Goal: Information Seeking & Learning: Learn about a topic

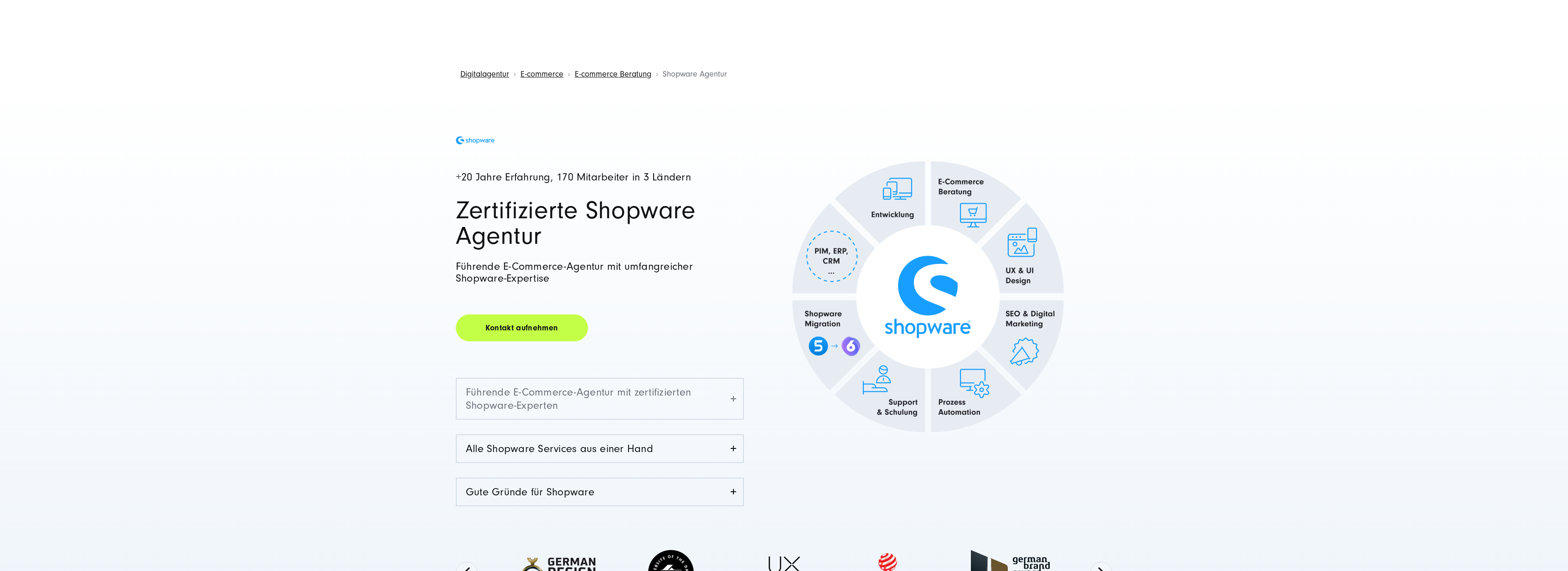
scroll to position [46, 0]
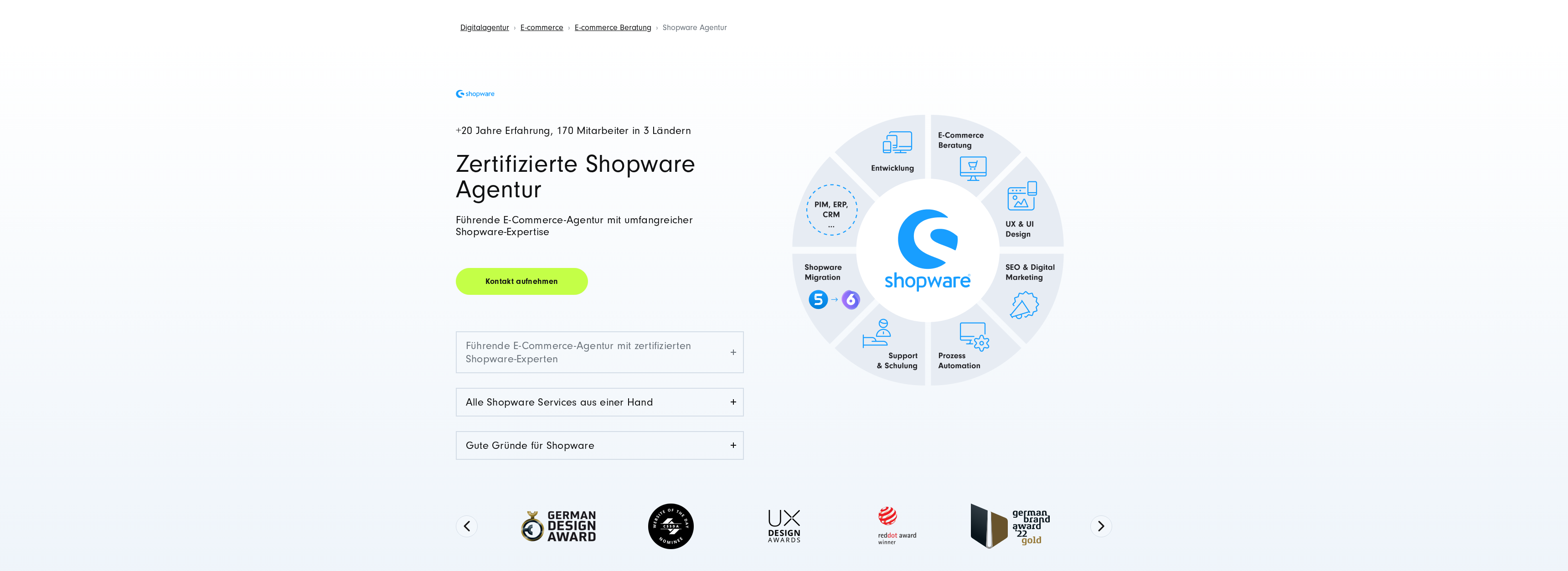
click at [612, 353] on link "Führende E-Commerce-Agentur mit zertifizierten Shopware-Experten" at bounding box center [599, 352] width 286 height 40
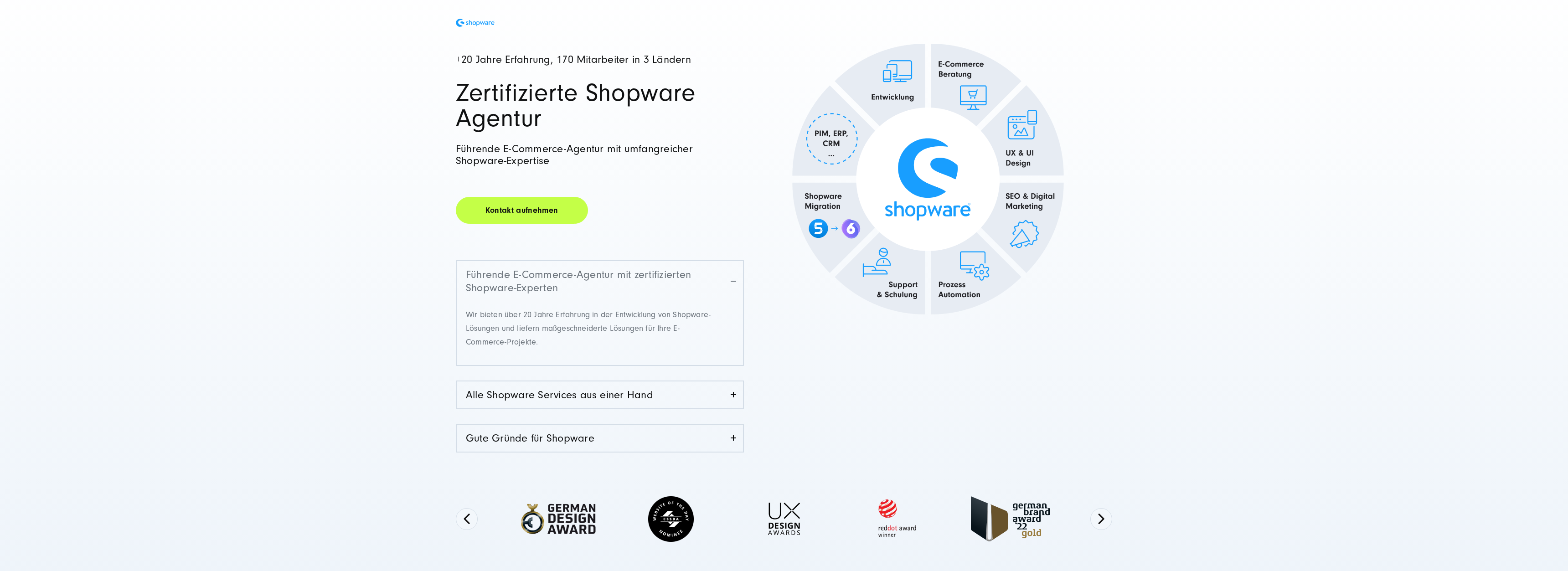
scroll to position [139, 0]
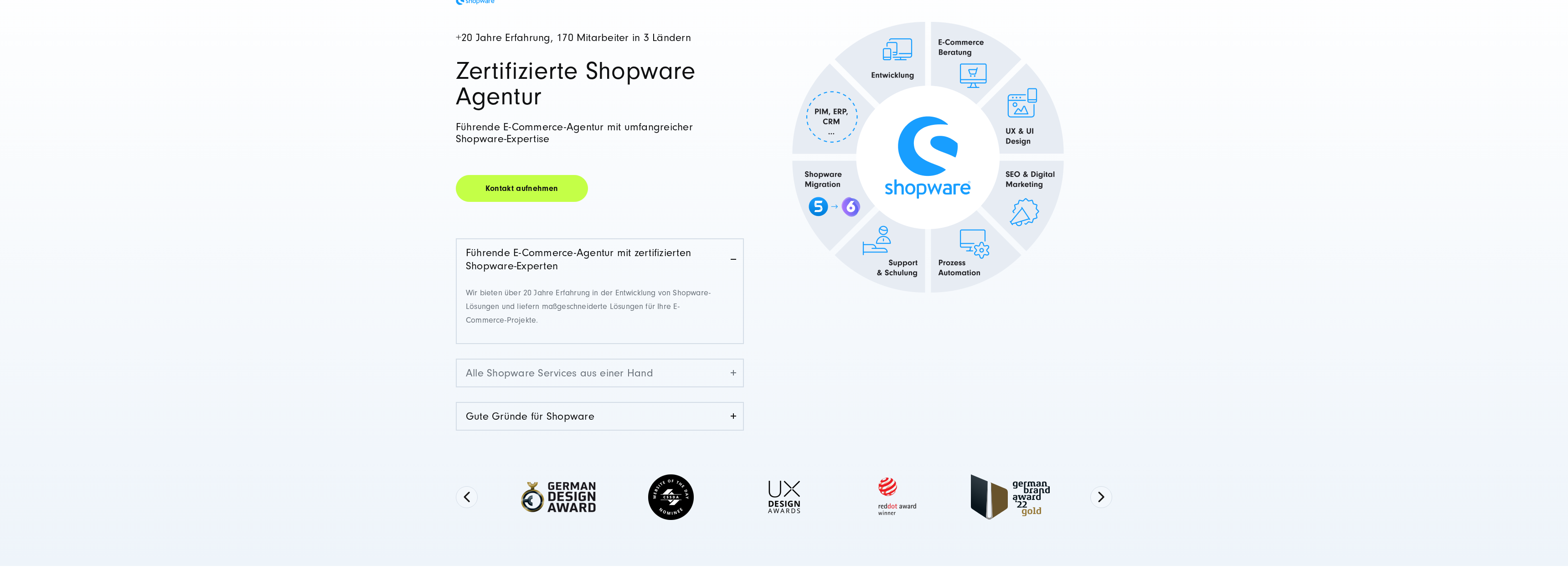
click at [609, 379] on link "Alle Shopware Services aus einer Hand" at bounding box center [599, 373] width 286 height 27
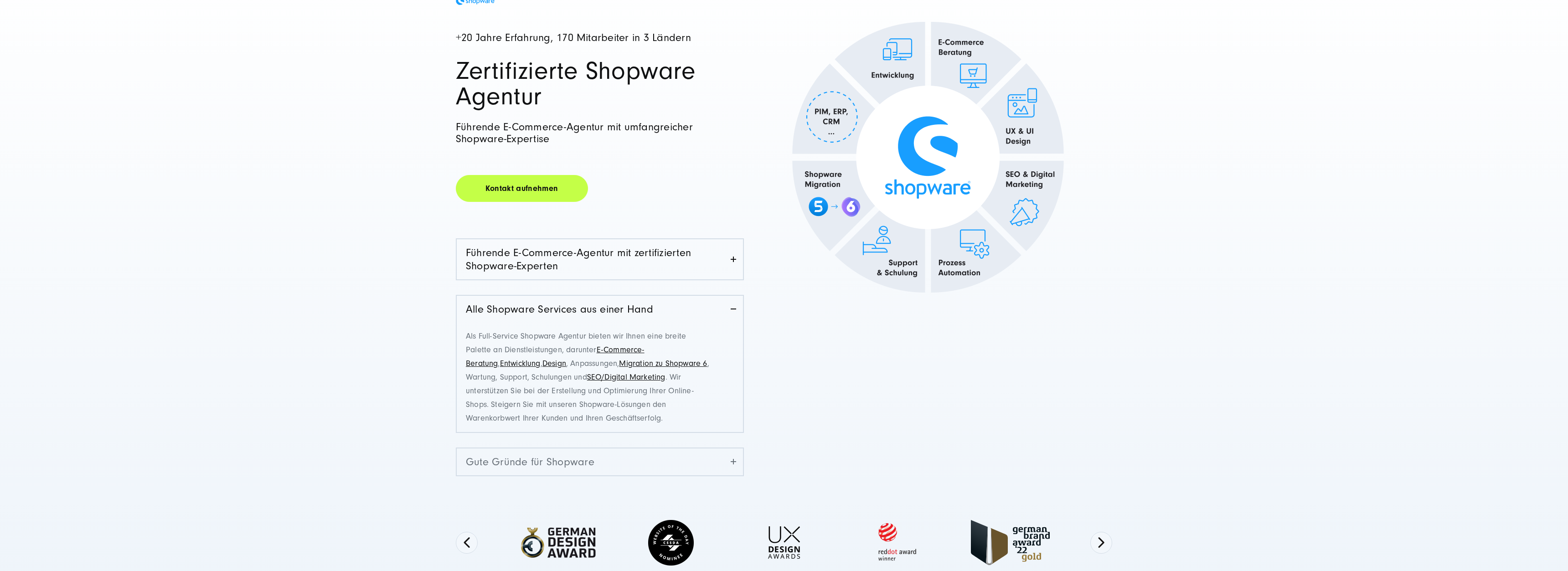
click at [591, 465] on link "Gute Gründe für Shopware" at bounding box center [599, 462] width 286 height 27
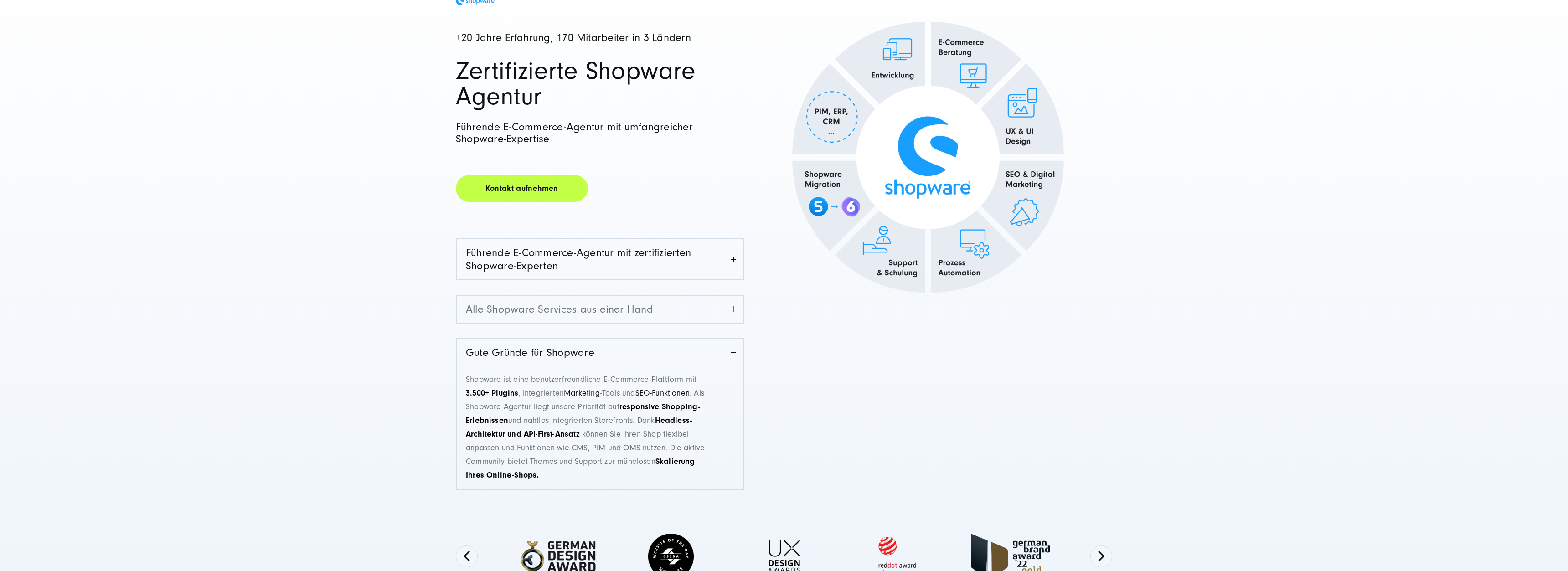
click at [575, 306] on link "Alle Shopware Services aus einer Hand" at bounding box center [599, 309] width 286 height 27
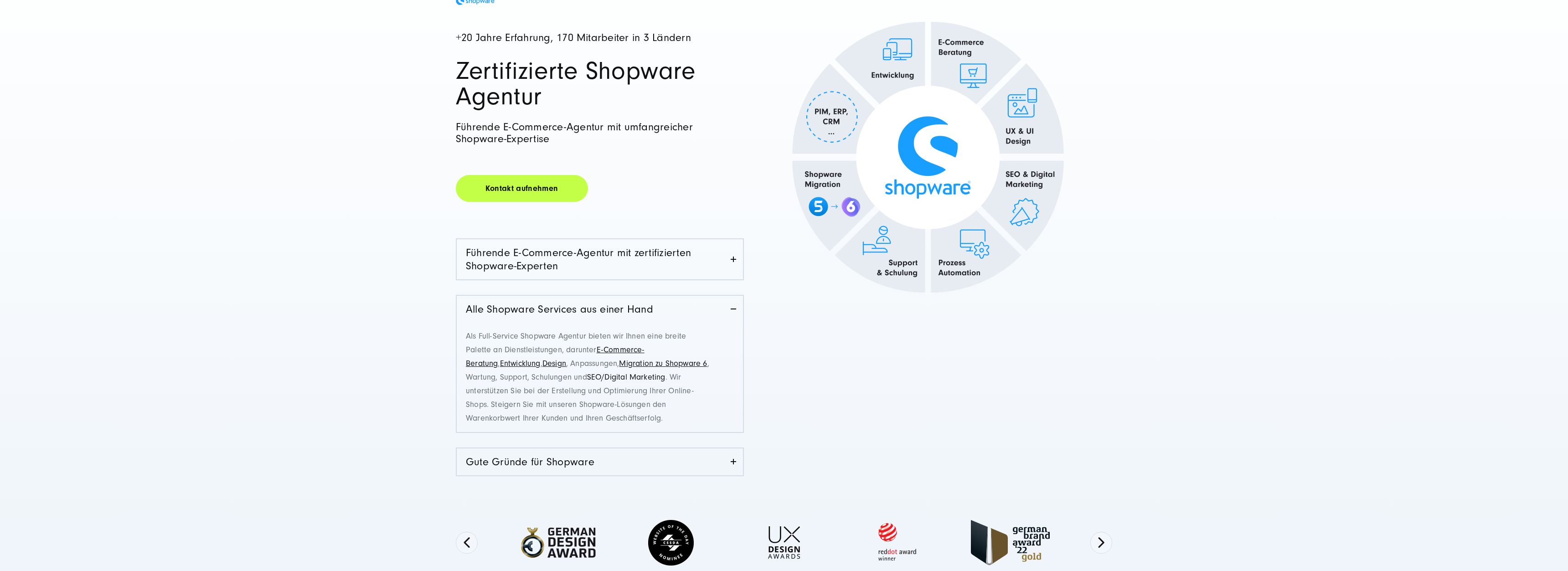
click at [591, 377] on link "SEO/Digital Marketing" at bounding box center [626, 377] width 78 height 9
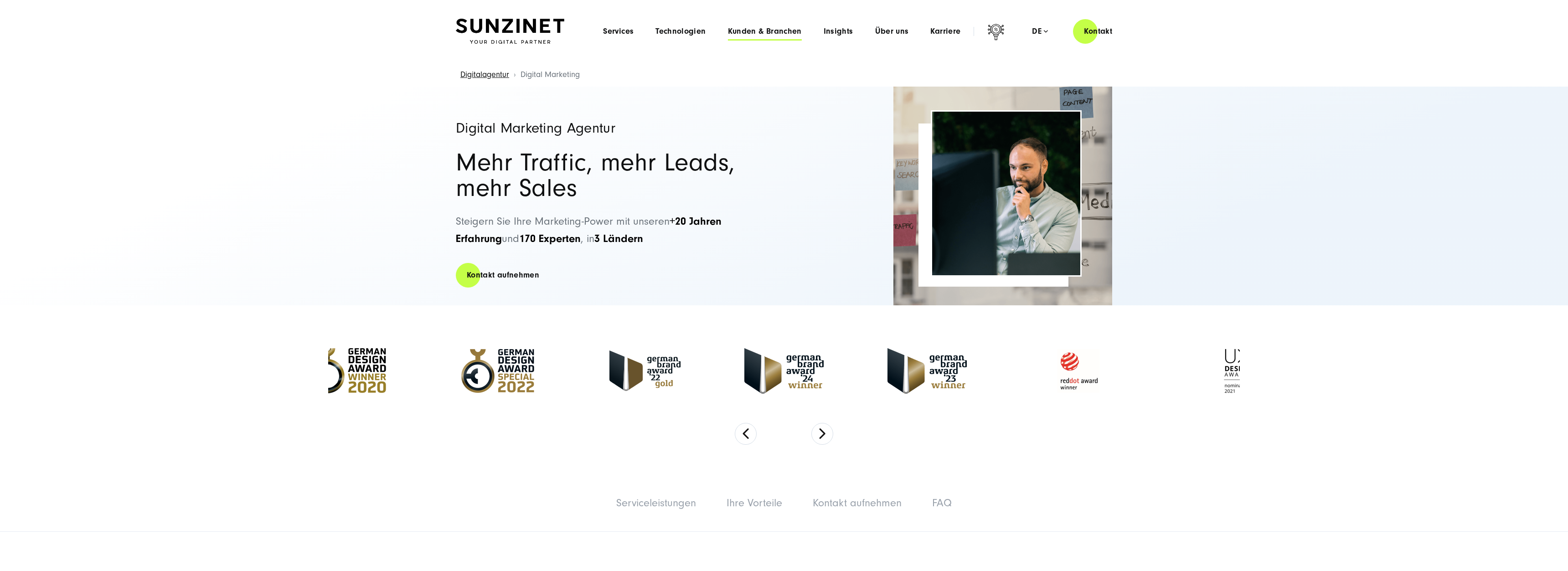
click at [769, 33] on span "Kunden & Branchen" at bounding box center [764, 32] width 74 height 9
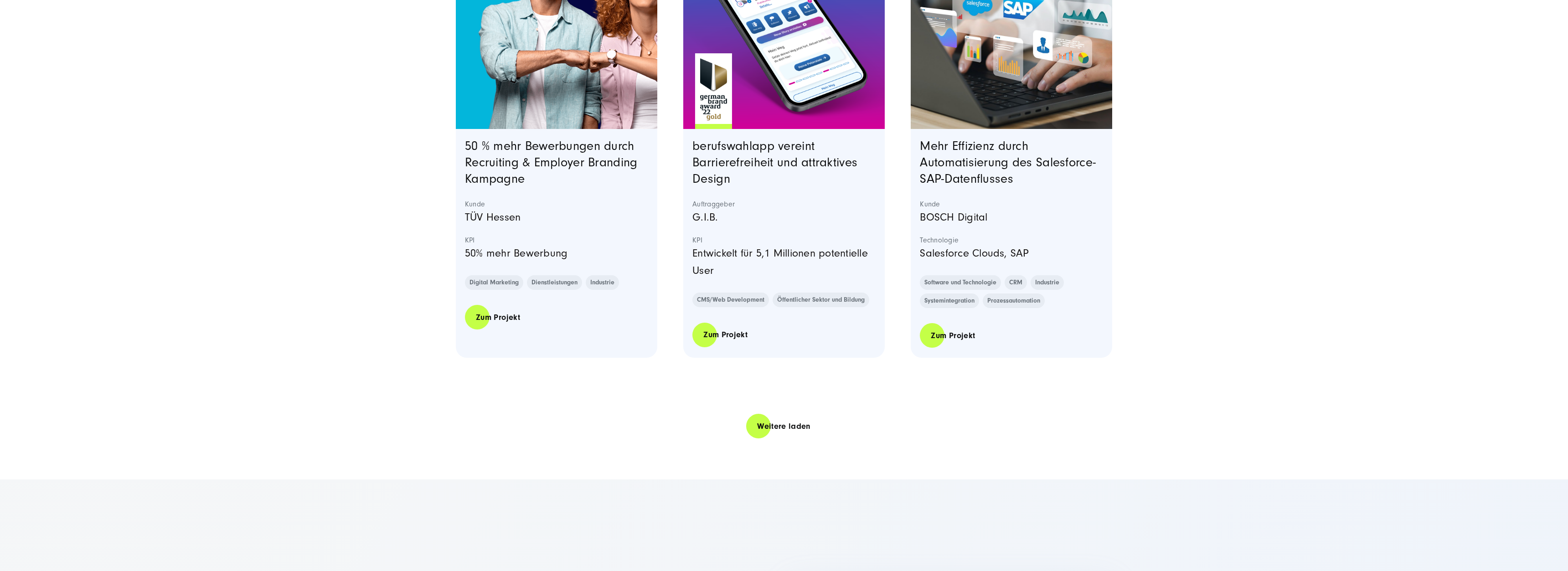
scroll to position [1905, 0]
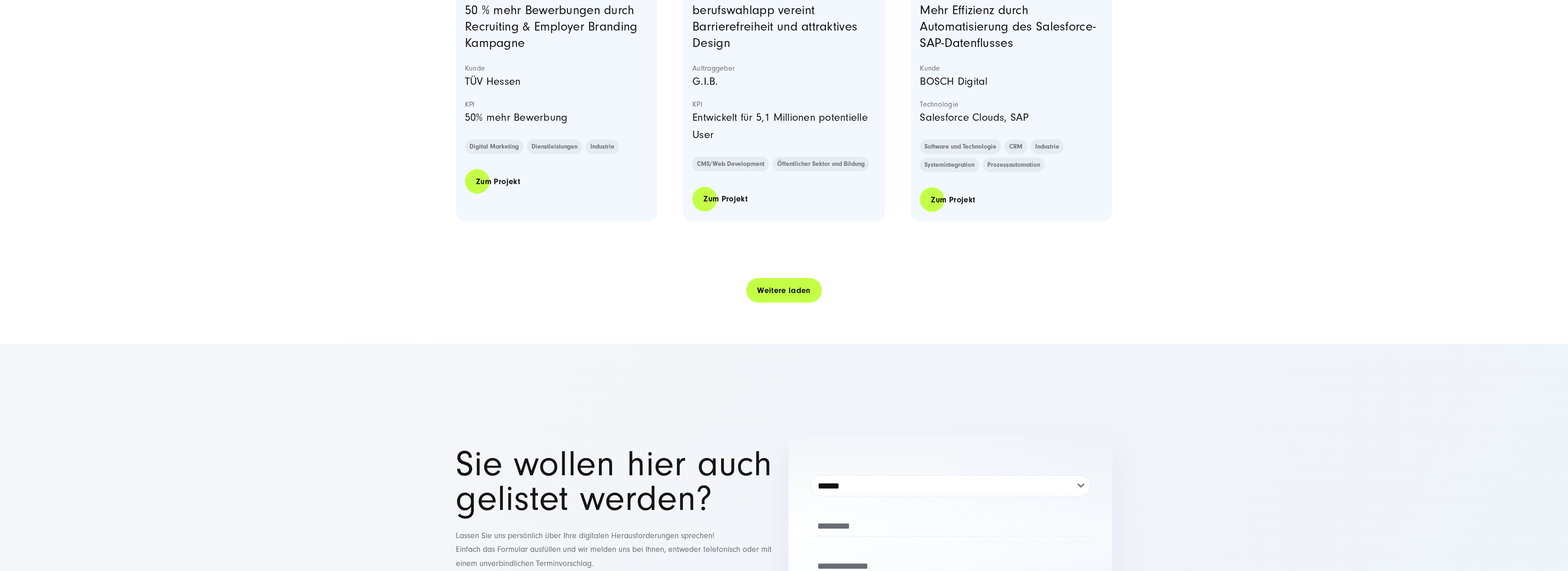
click at [776, 293] on link "Weitere laden" at bounding box center [784, 290] width 76 height 26
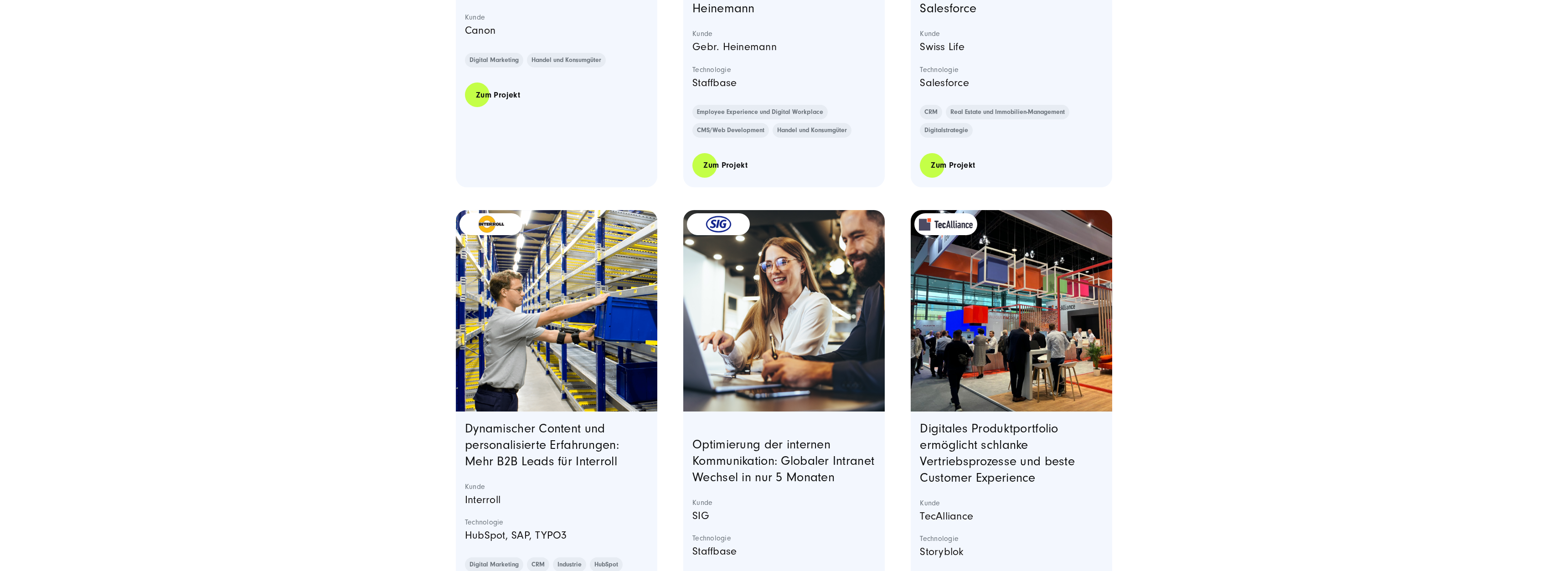
scroll to position [3670, 0]
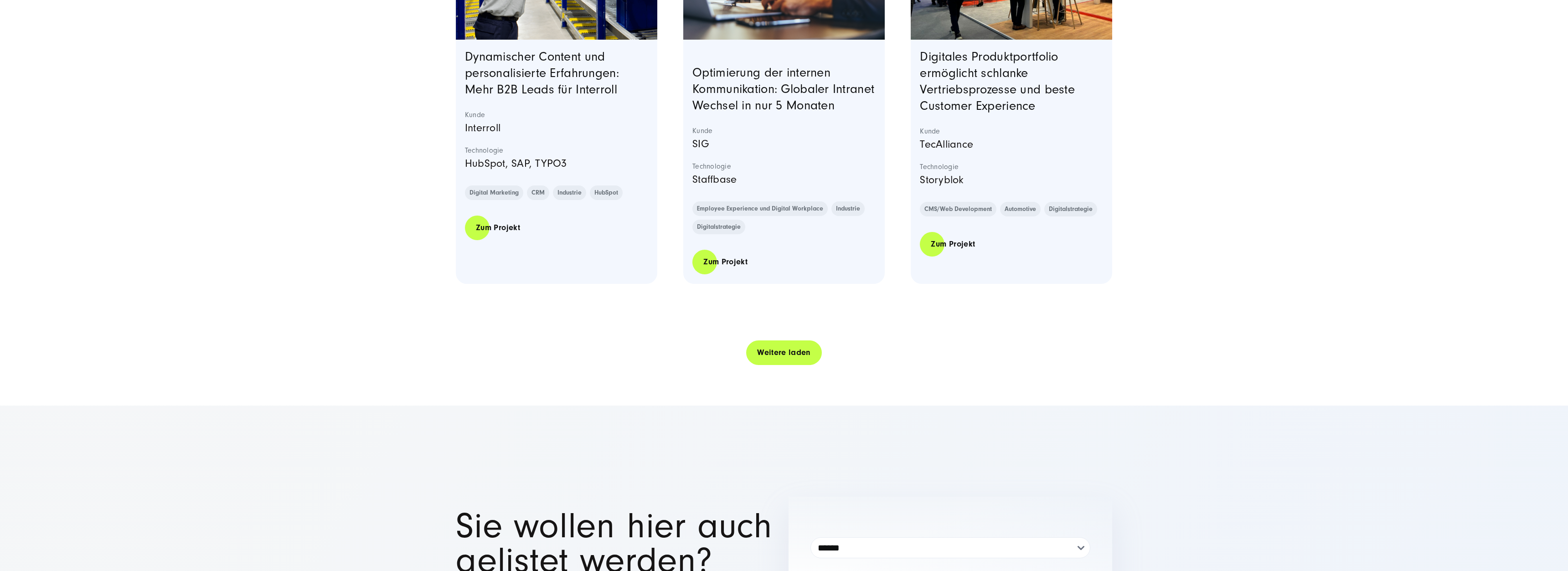
click at [750, 360] on link "Weitere laden" at bounding box center [784, 352] width 76 height 26
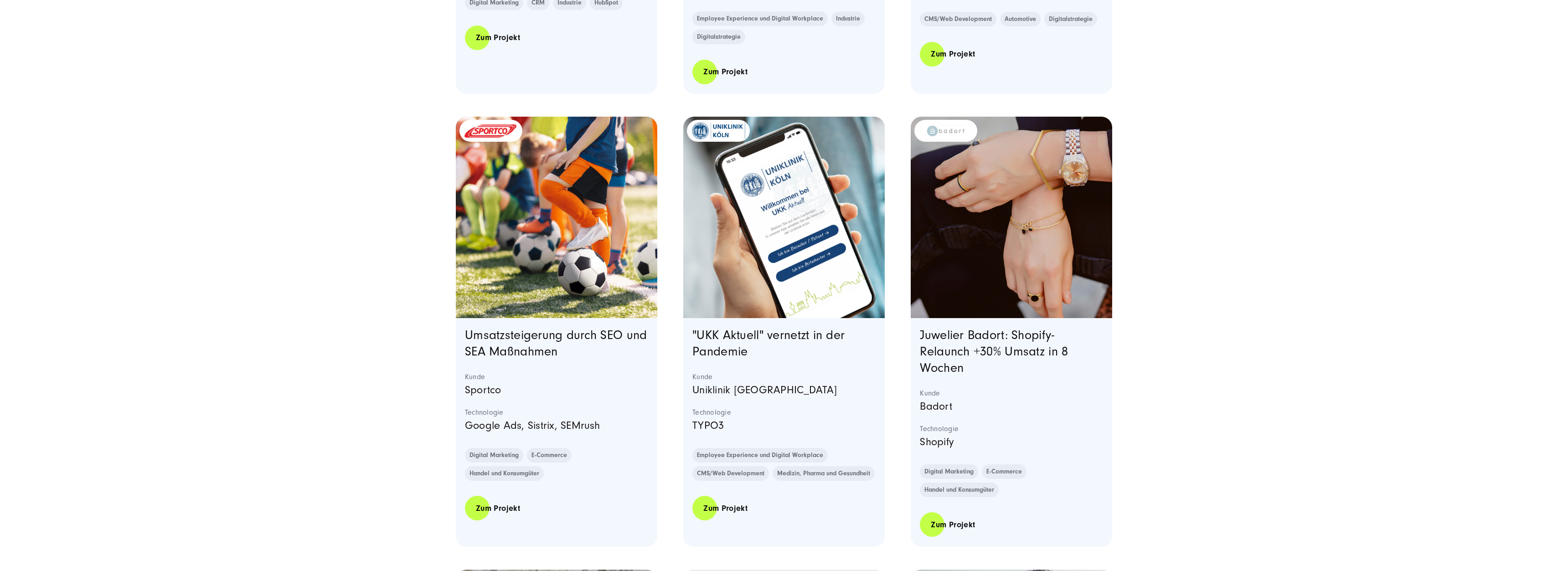
scroll to position [3902, 0]
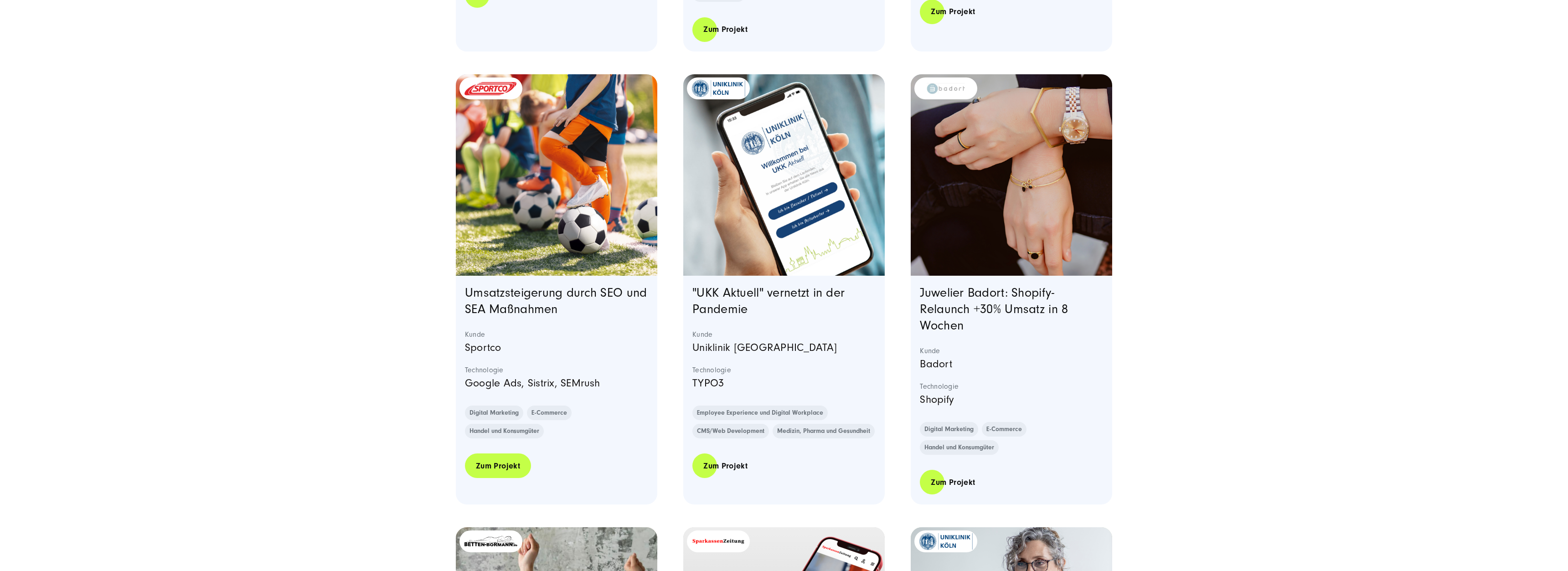
click at [491, 479] on link "Zum Projekt" at bounding box center [498, 466] width 66 height 26
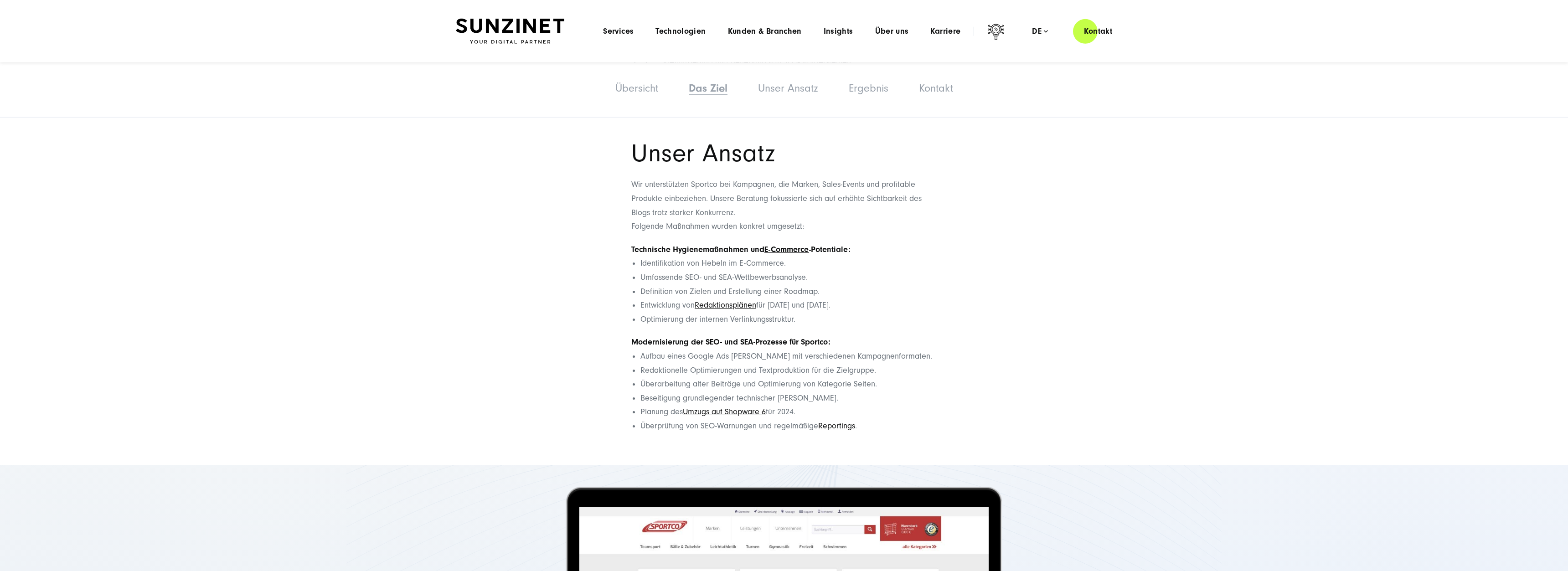
scroll to position [1580, 0]
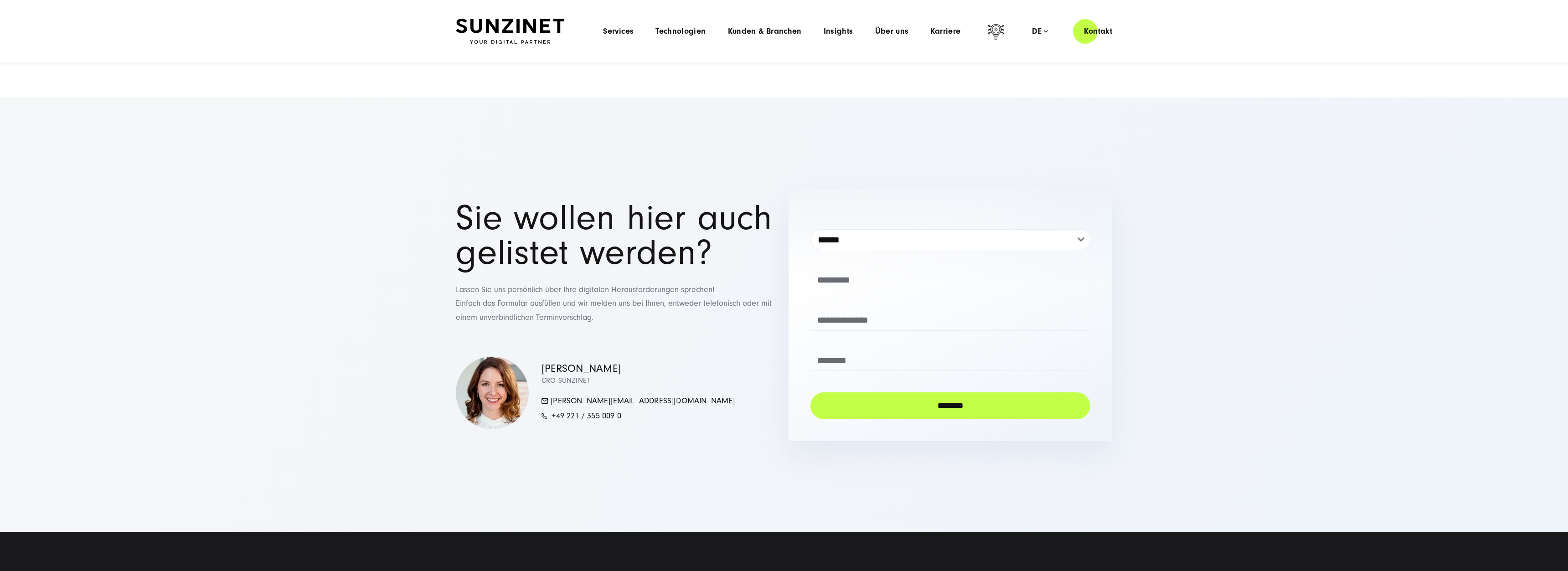
scroll to position [1826, 0]
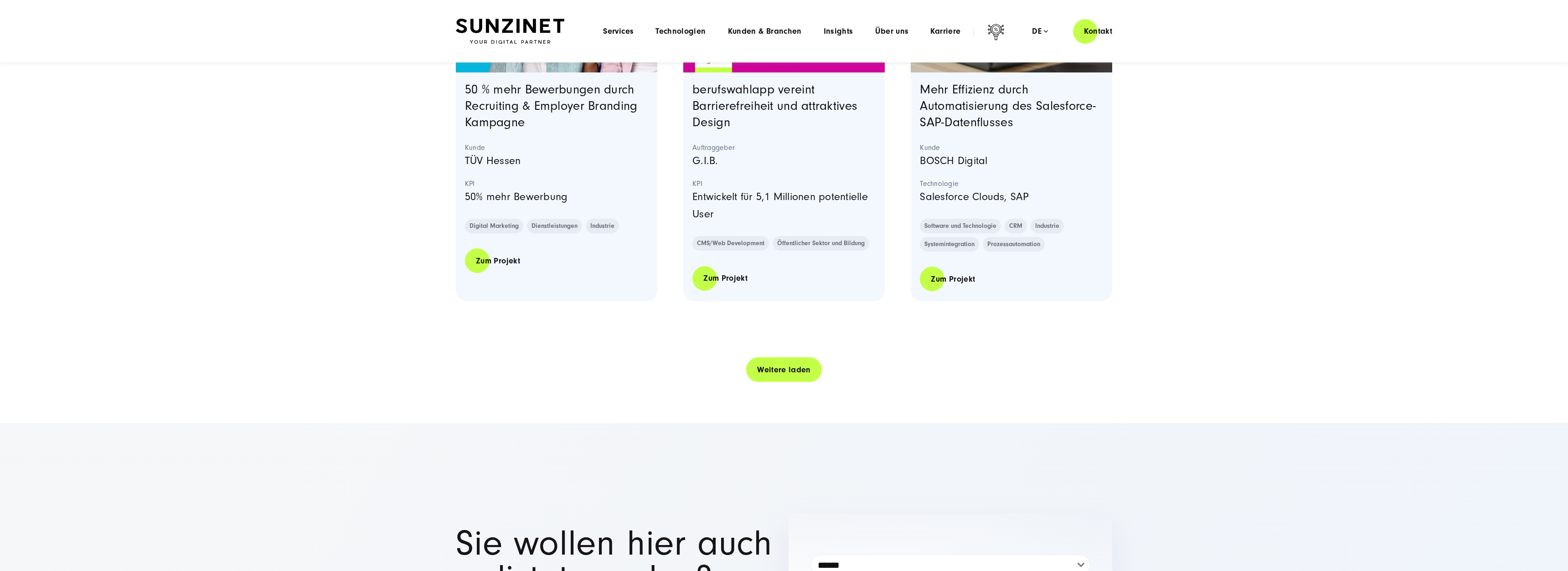
click at [784, 369] on link "Weitere laden" at bounding box center [784, 369] width 76 height 26
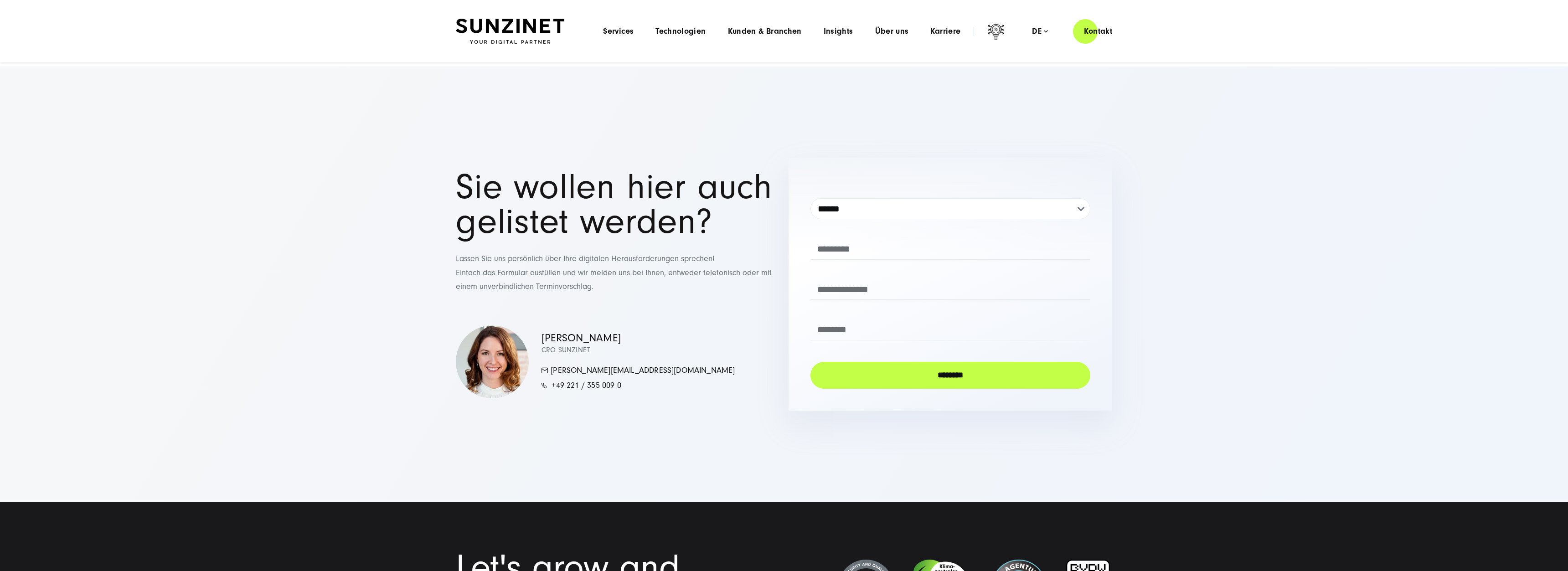
scroll to position [3730, 0]
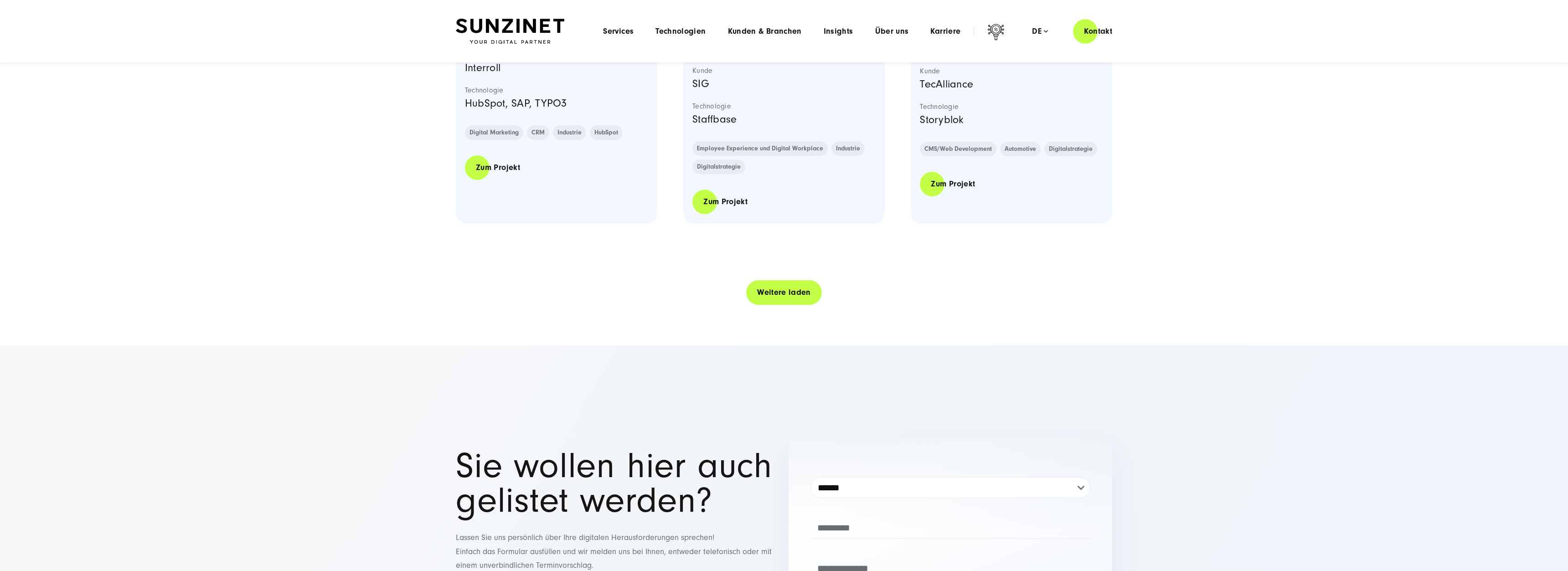
click at [791, 305] on link "Weitere laden" at bounding box center [784, 292] width 76 height 26
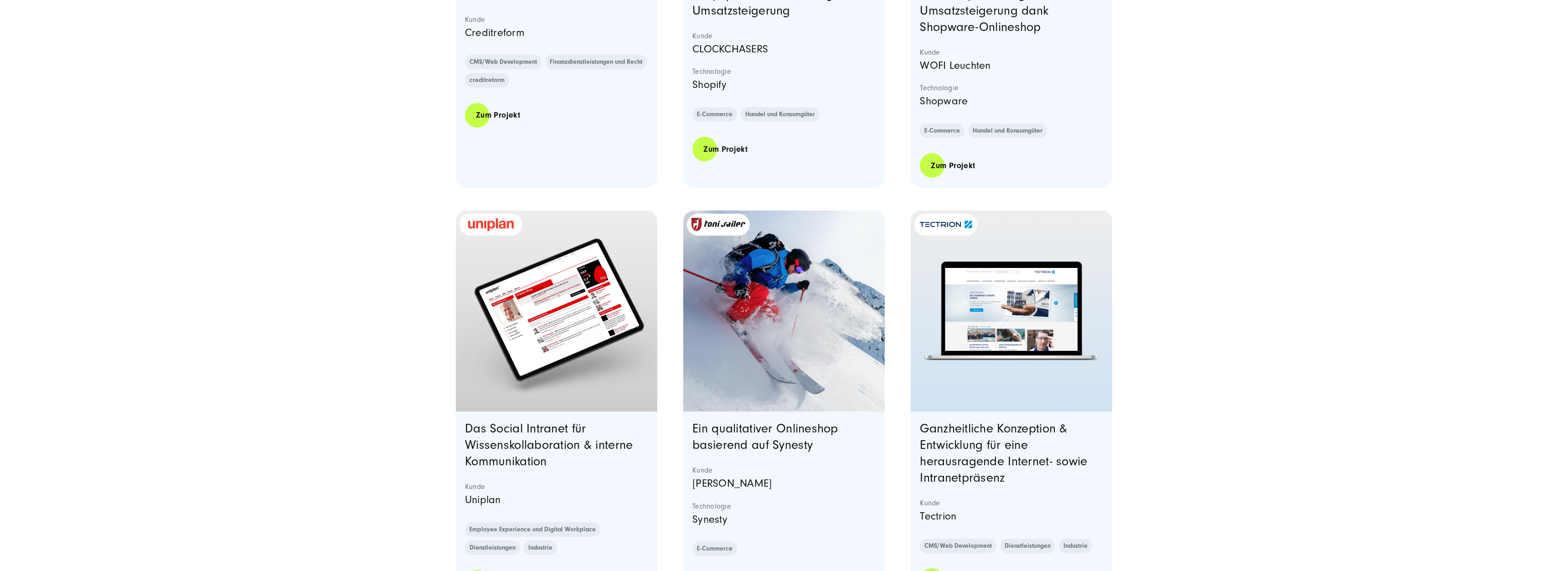
scroll to position [5403, 0]
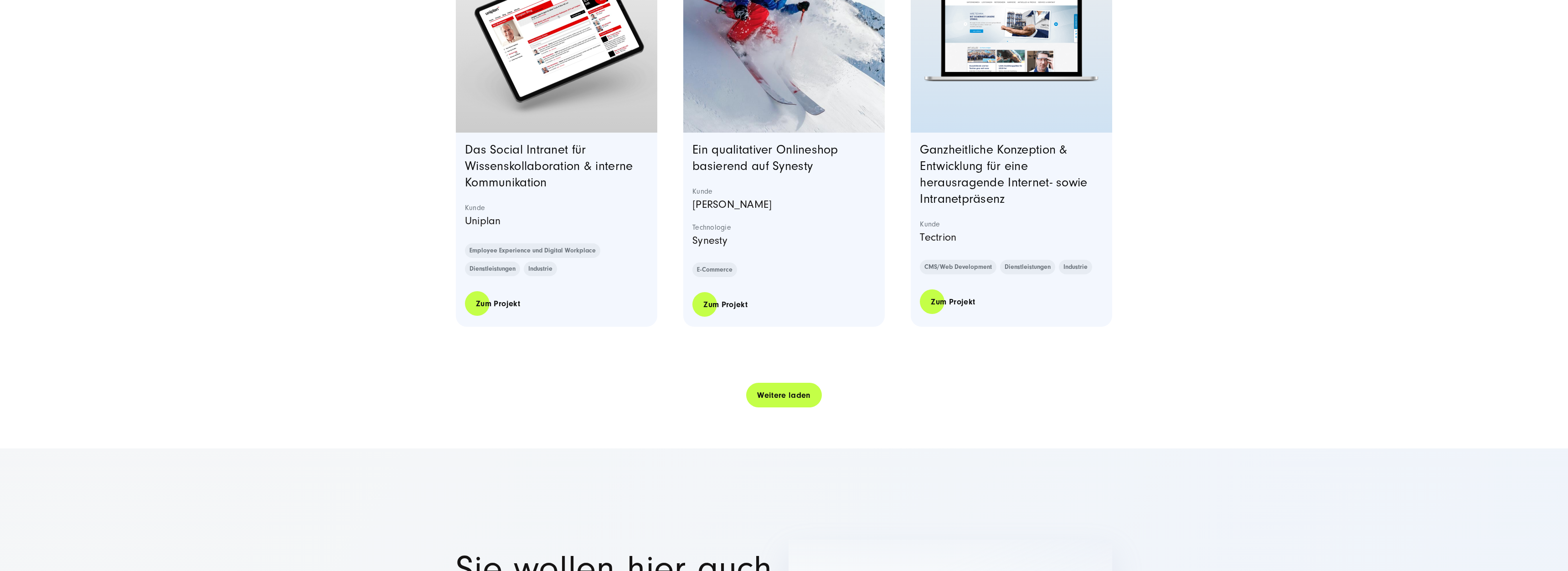
click at [775, 408] on link "Weitere laden" at bounding box center [784, 395] width 76 height 26
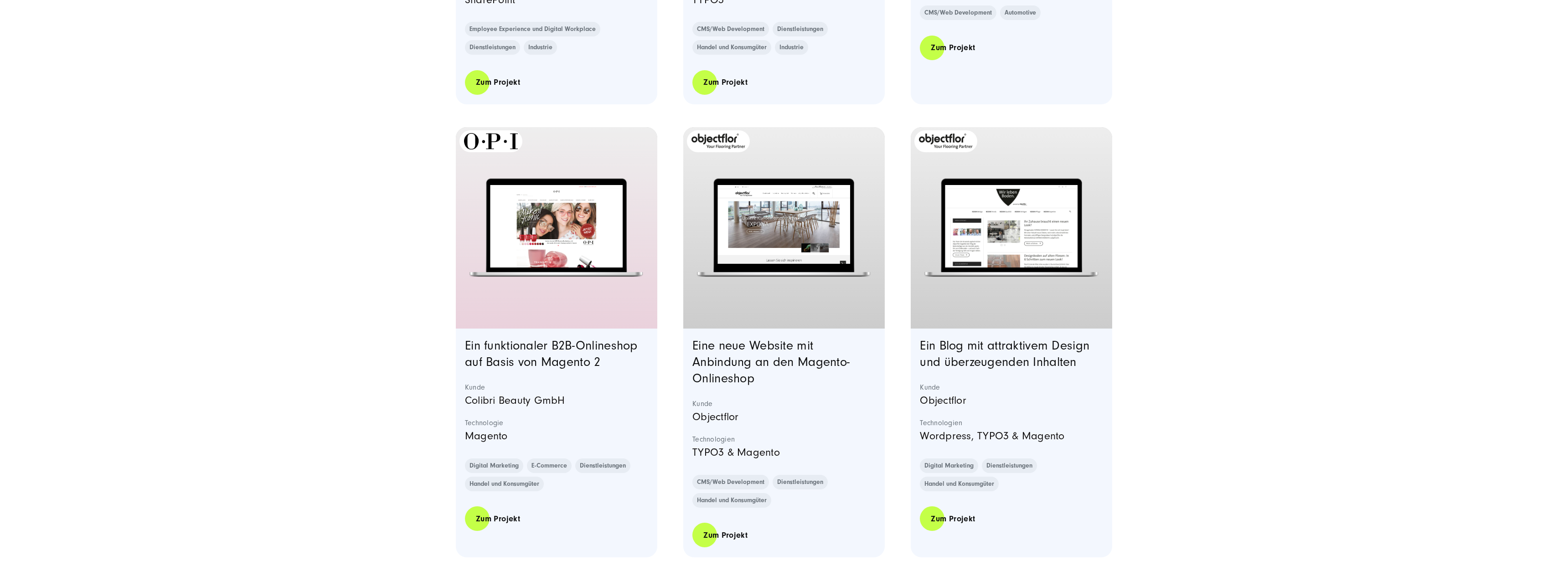
scroll to position [7215, 0]
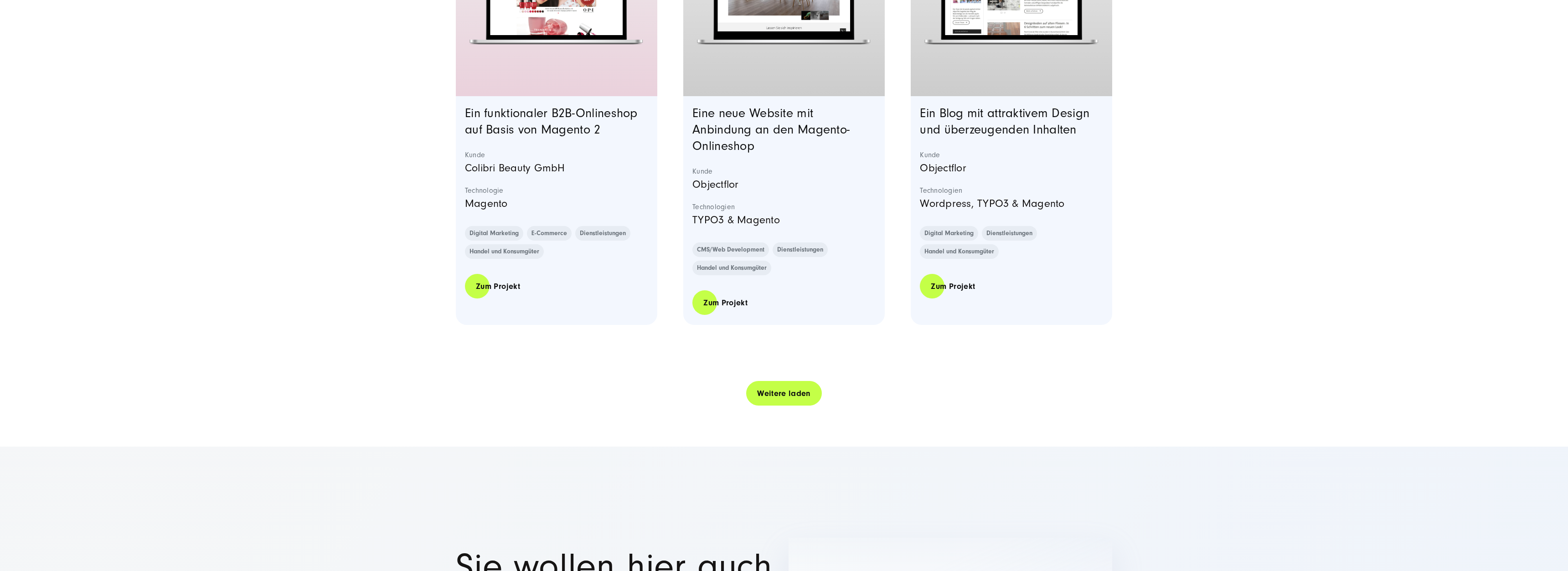
click at [785, 407] on link "Weitere laden" at bounding box center [784, 393] width 76 height 26
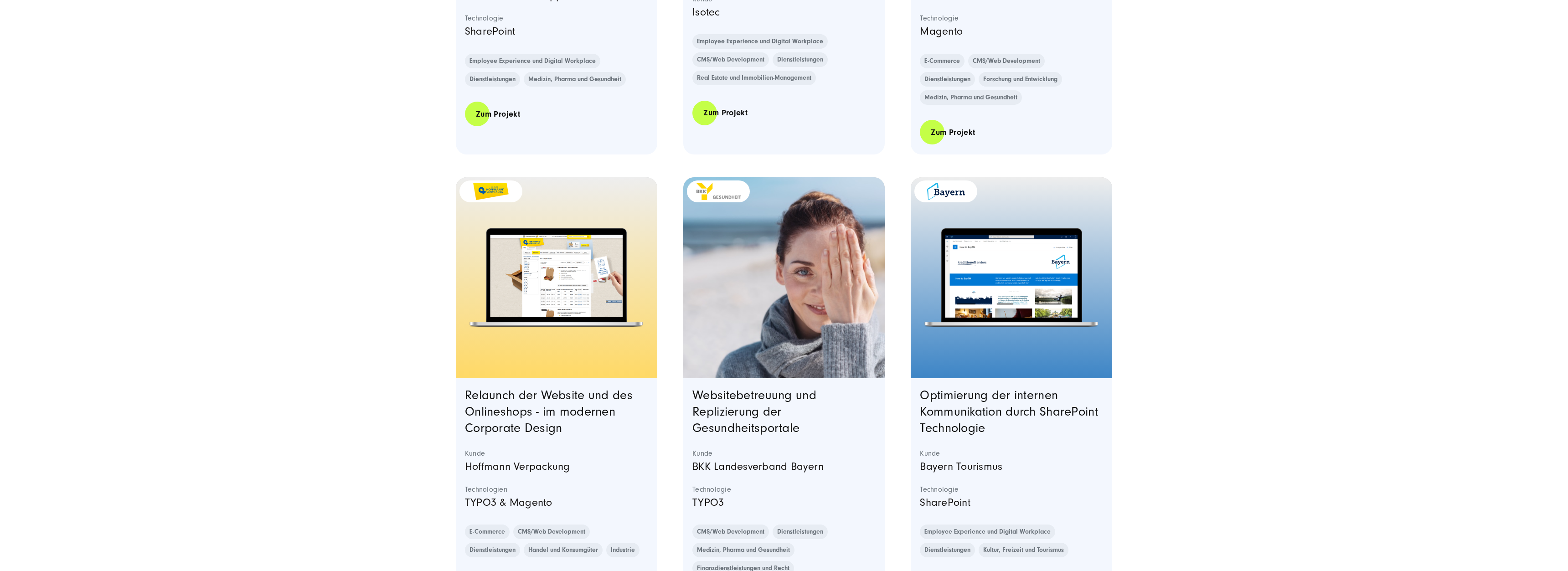
scroll to position [8422, 0]
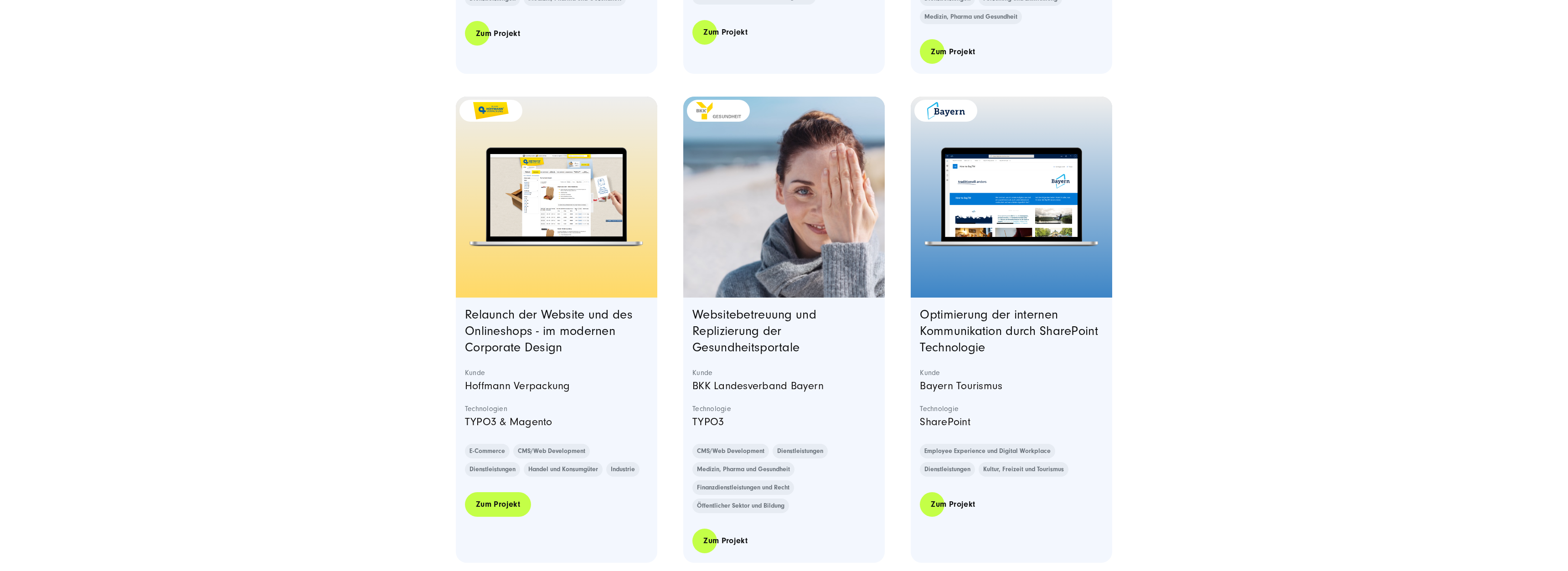
click at [484, 514] on link "Zum Projekt" at bounding box center [498, 503] width 66 height 26
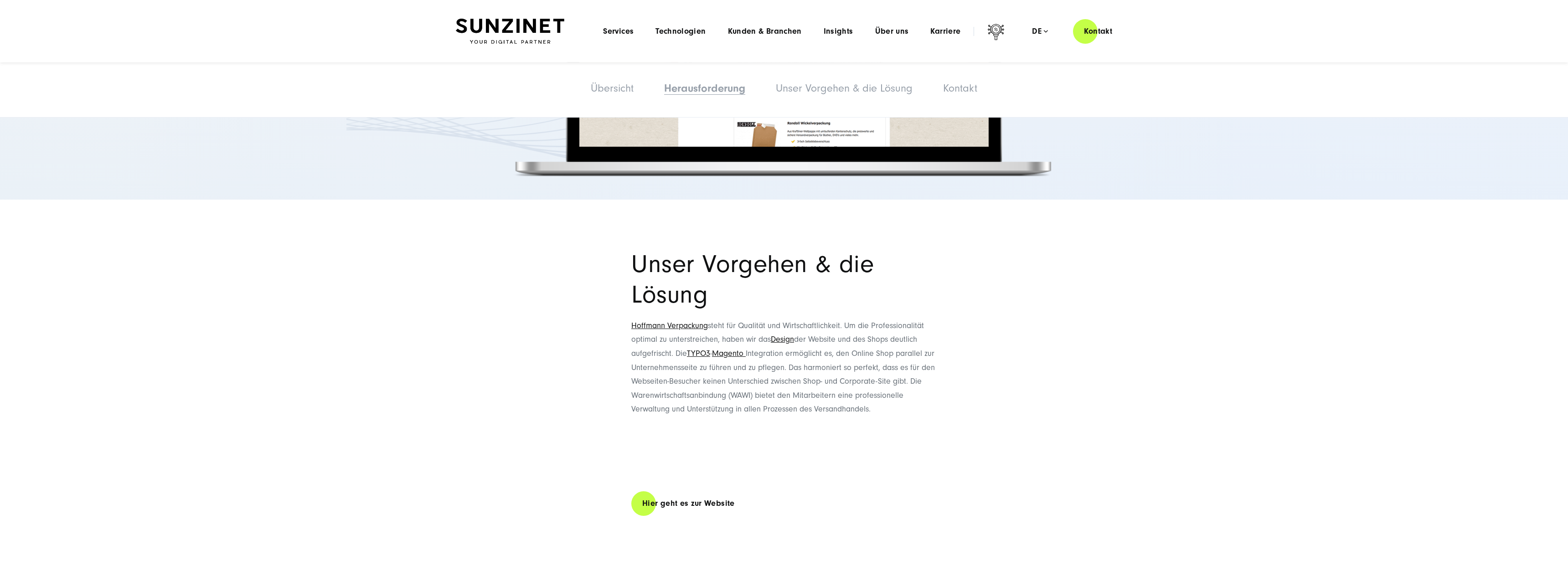
scroll to position [1626, 0]
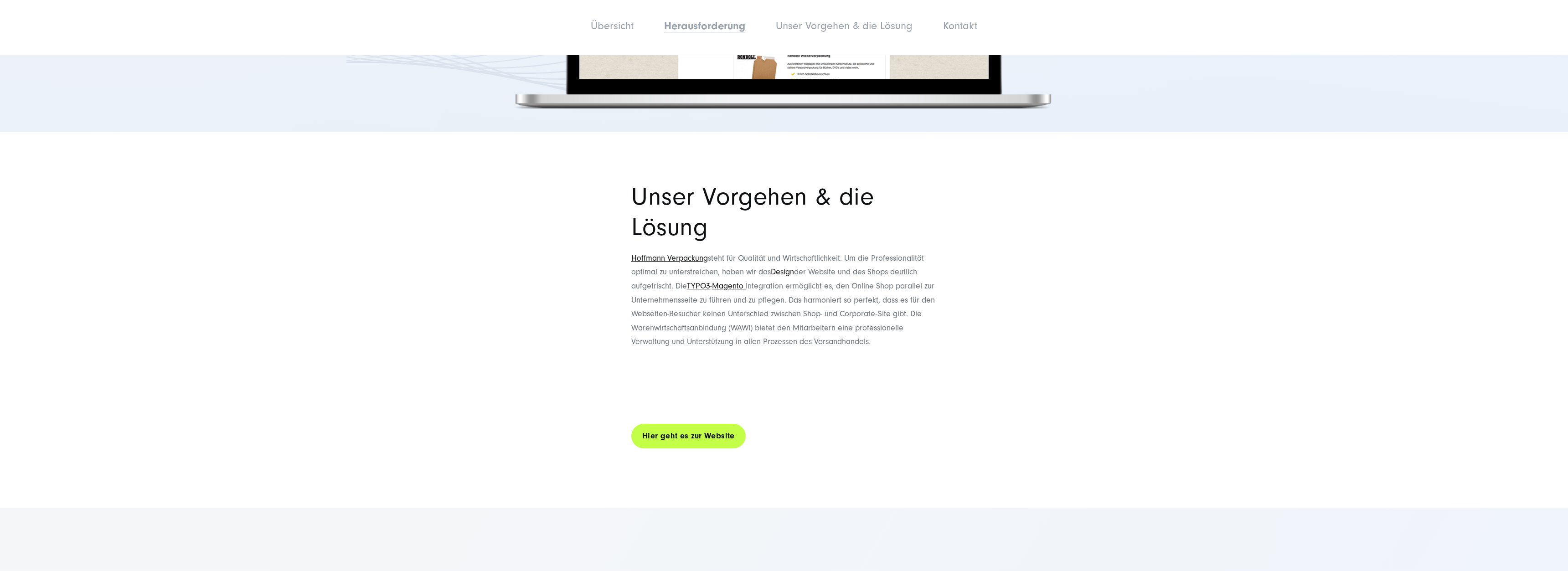
click at [701, 422] on link "Hier geht es zur Website" at bounding box center [688, 435] width 114 height 26
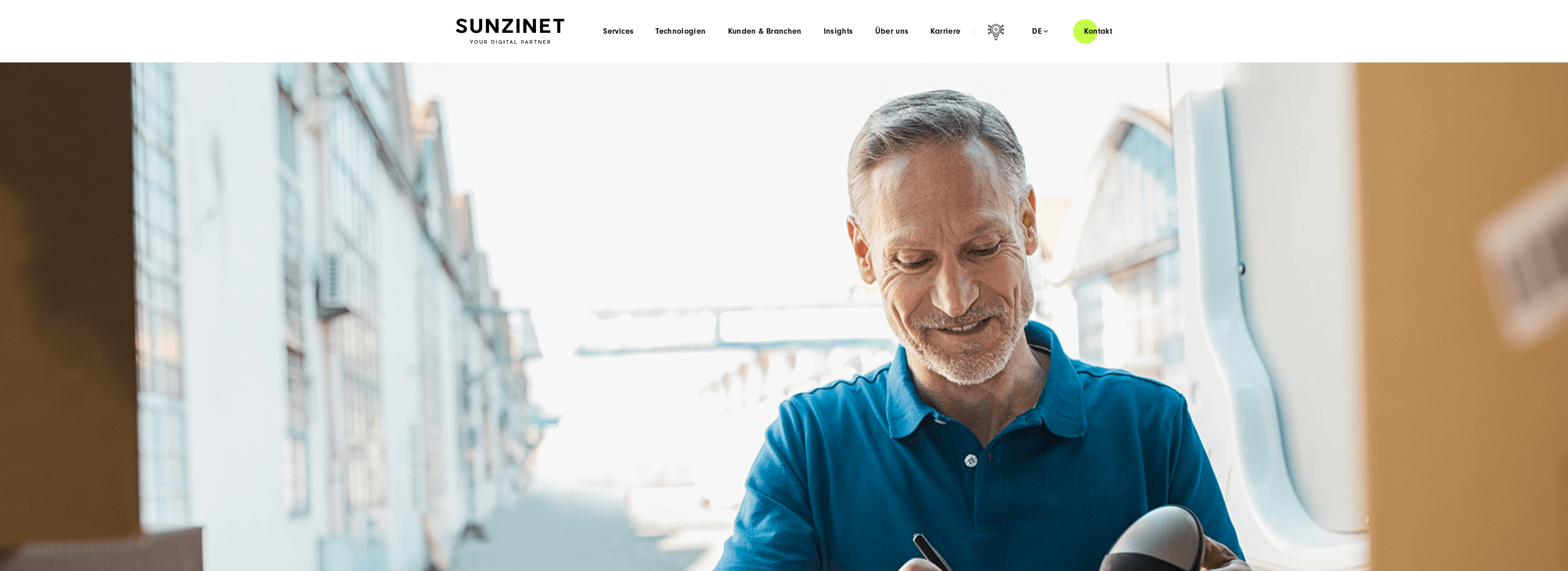
scroll to position [1626, 0]
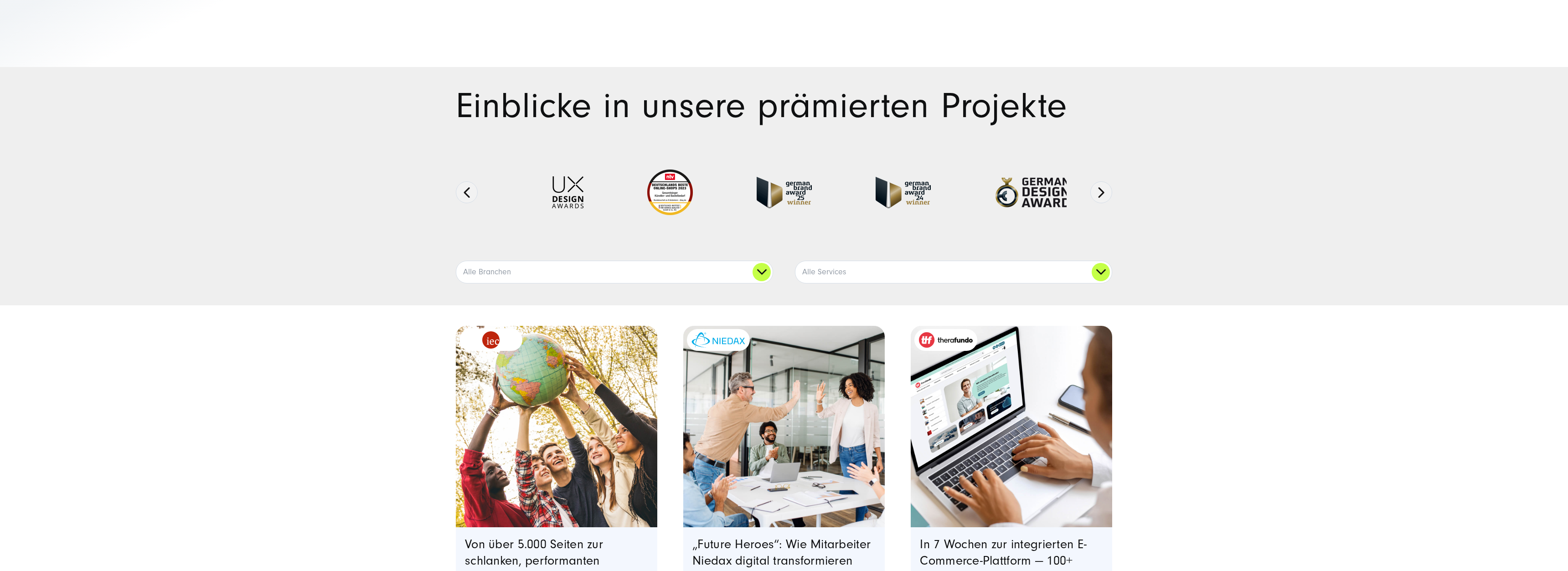
scroll to position [2639, 0]
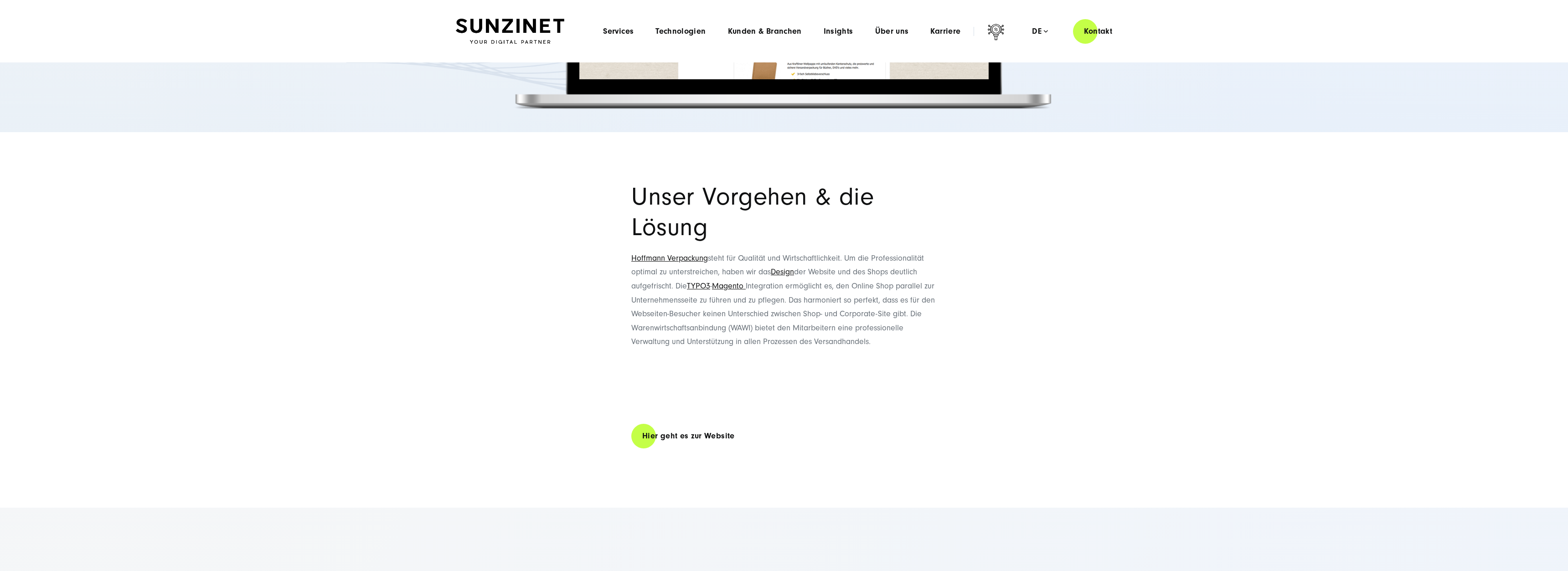
scroll to position [1626, 0]
click at [708, 422] on link "Hier geht es zur Website" at bounding box center [688, 435] width 114 height 26
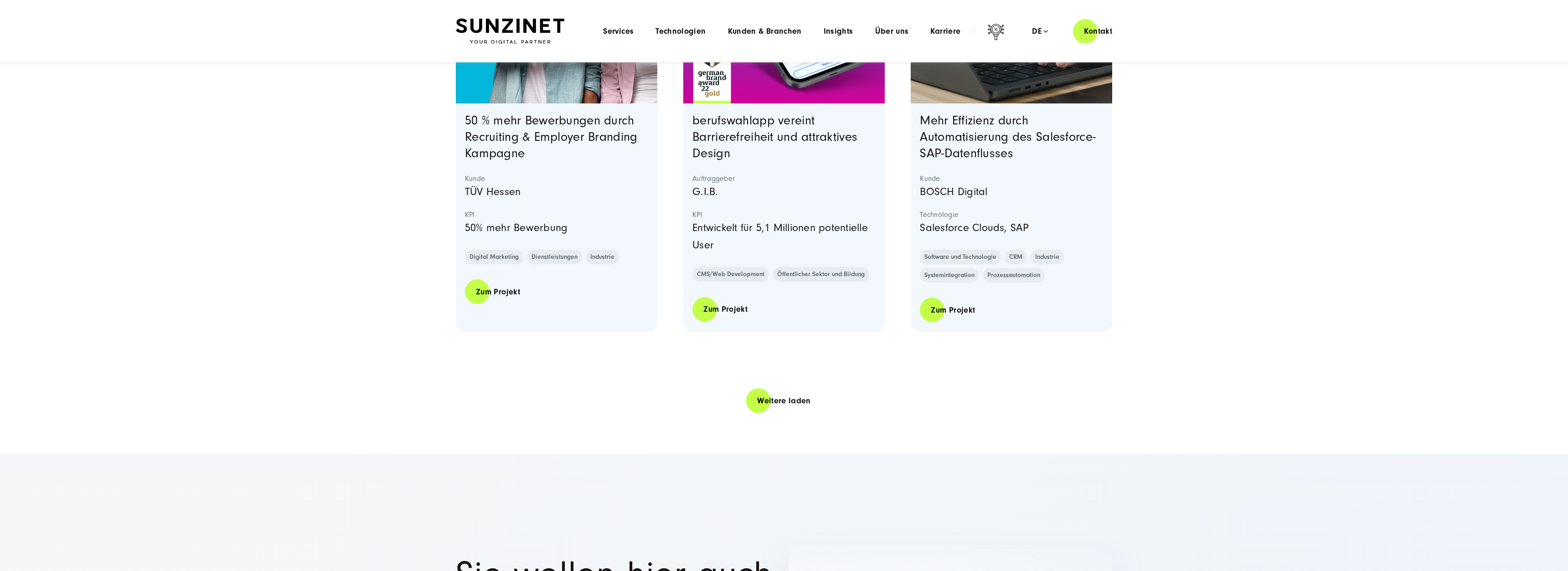
scroll to position [1710, 0]
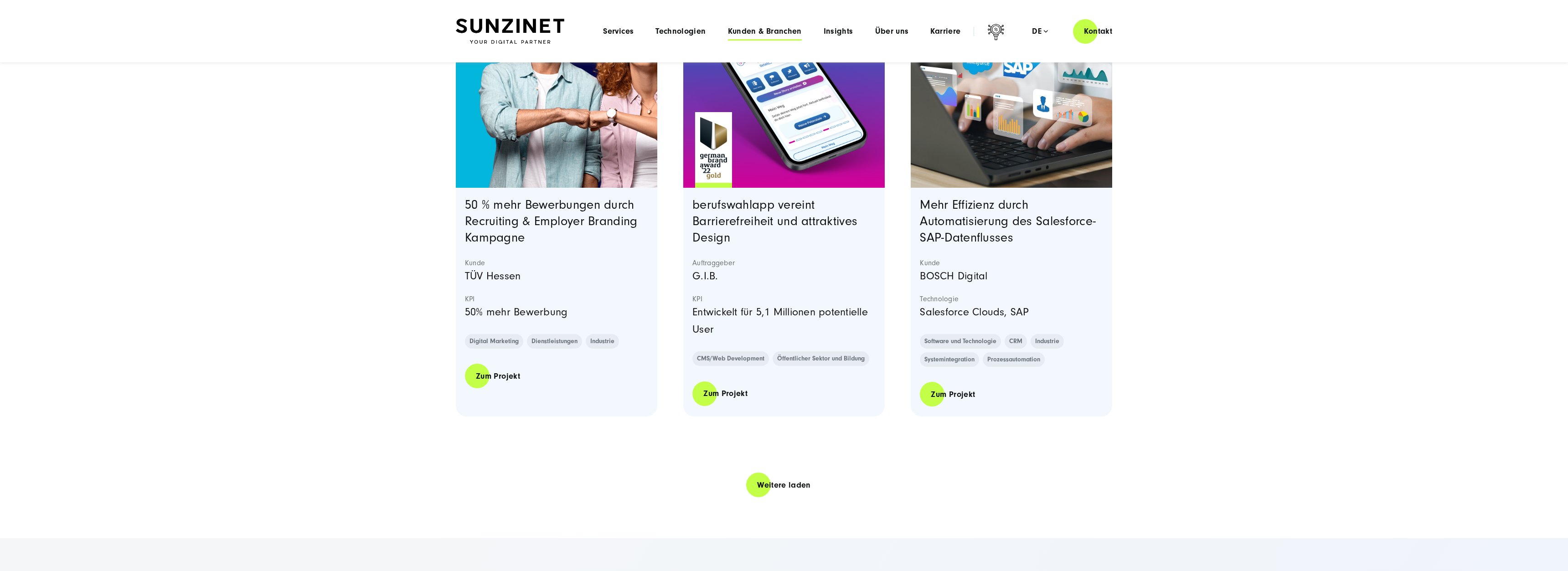
click at [796, 32] on span "Kunden & Branchen" at bounding box center [764, 32] width 74 height 9
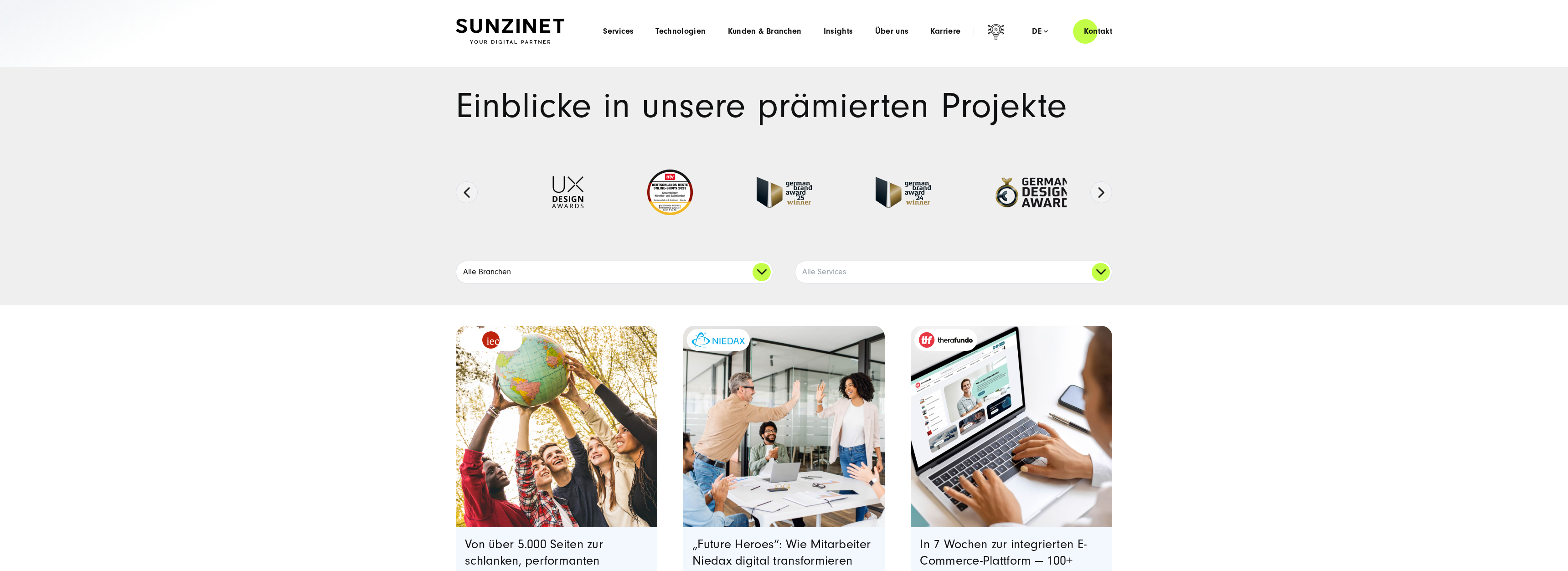
click at [723, 272] on link "Alle Branchen" at bounding box center [614, 272] width 317 height 22
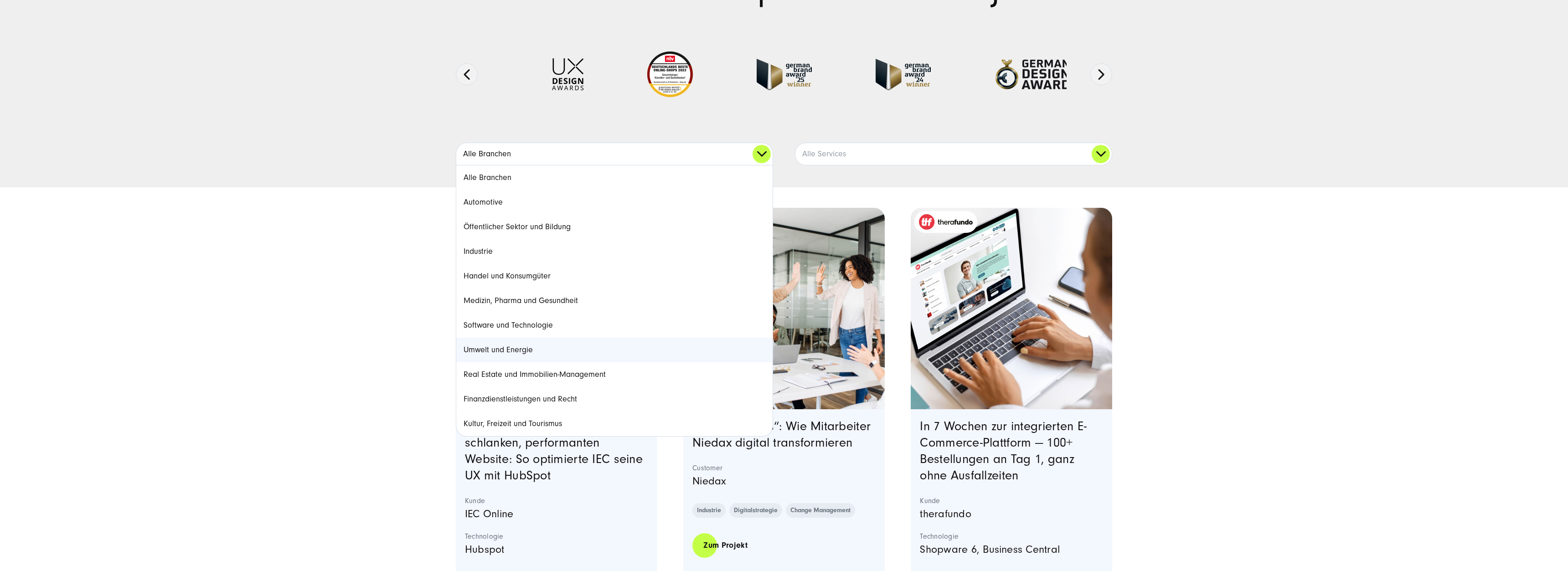
scroll to position [139, 0]
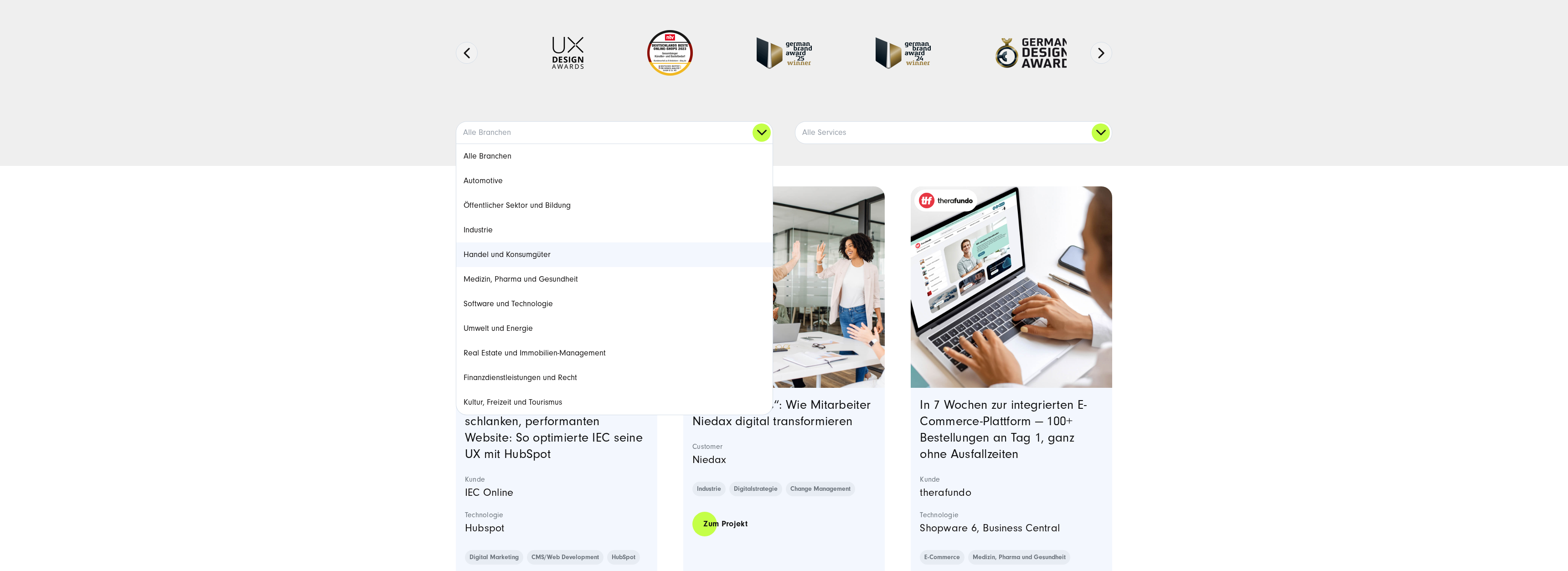
click at [660, 264] on link "Handel und Konsumgüter" at bounding box center [614, 254] width 317 height 25
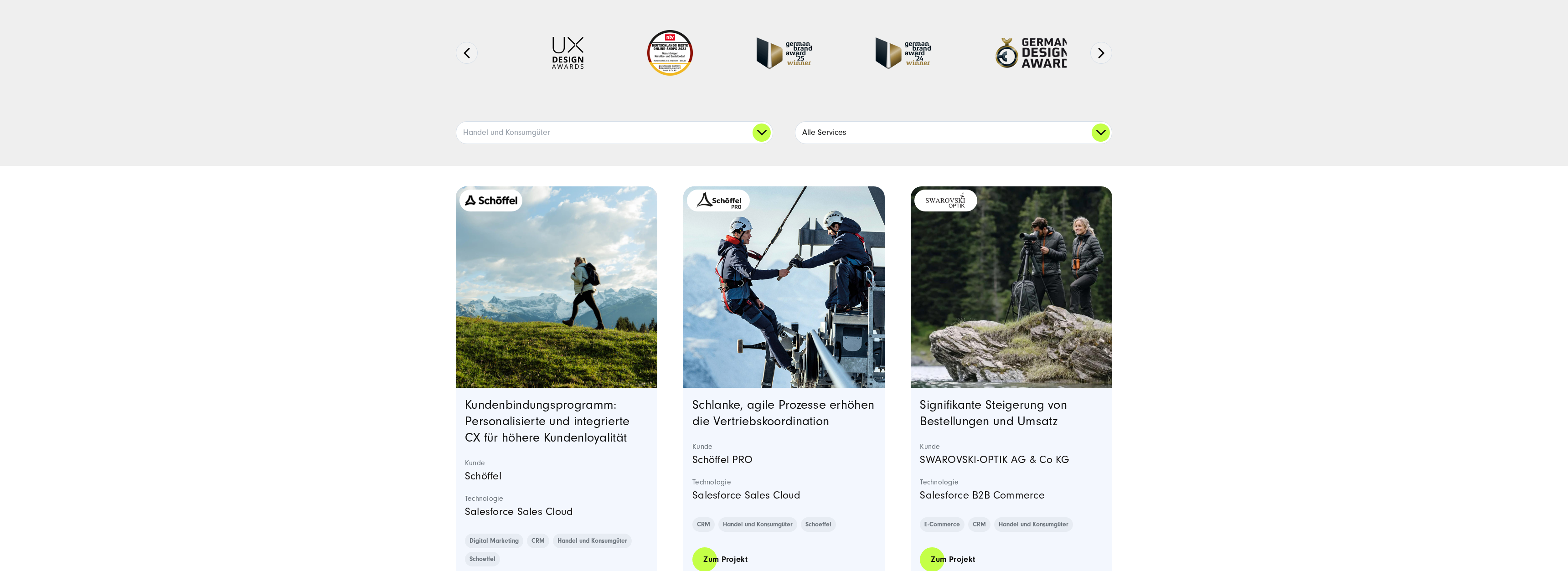
click at [1081, 132] on link "Alle Services" at bounding box center [953, 132] width 317 height 22
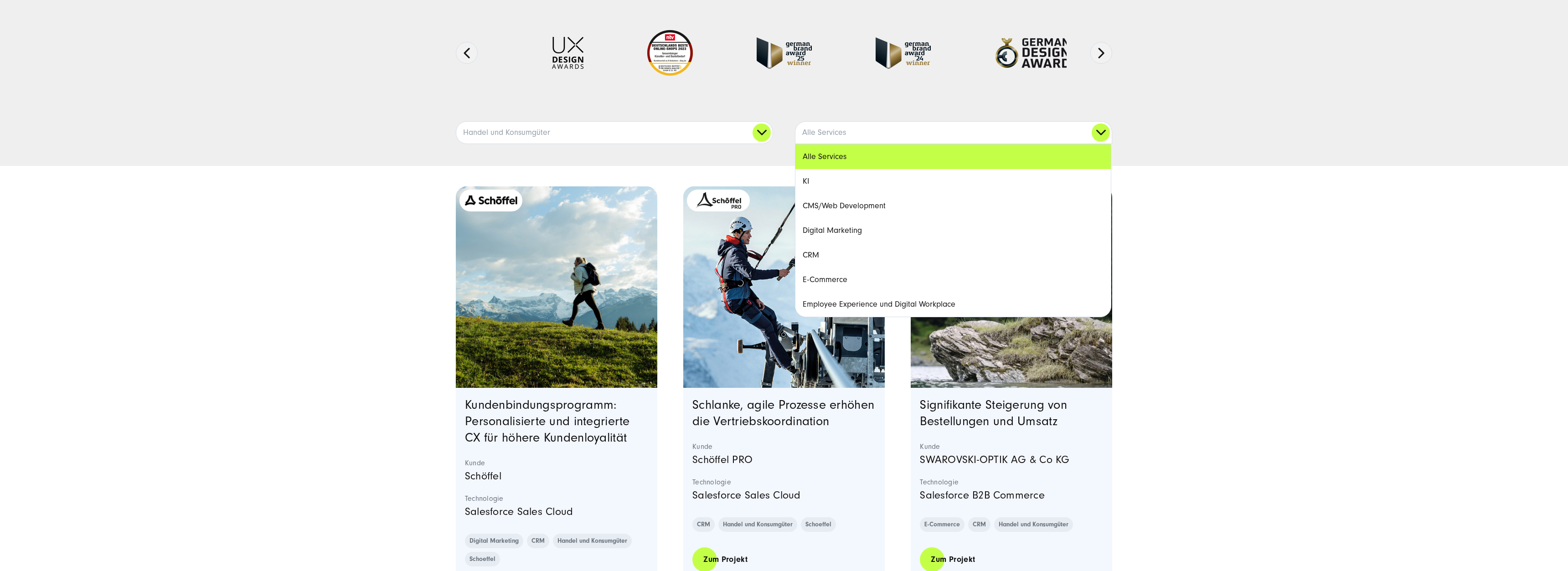
click at [818, 279] on link "E-Commerce" at bounding box center [952, 279] width 315 height 25
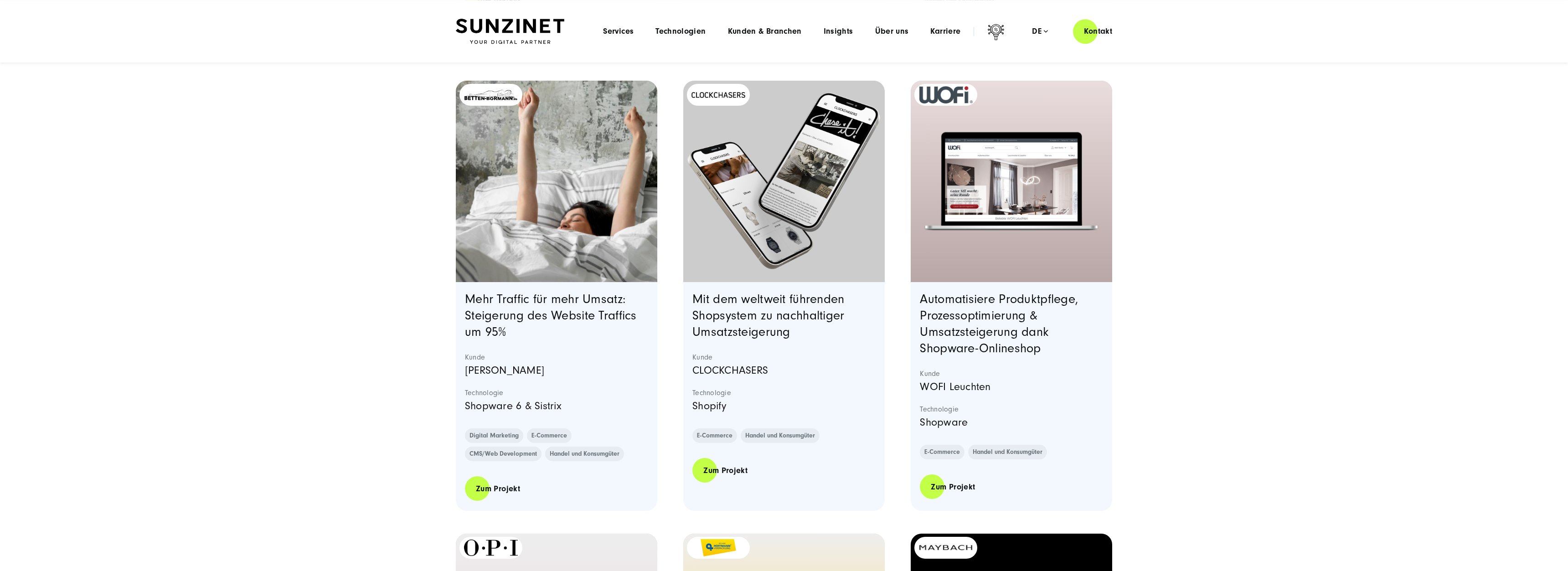
scroll to position [697, 0]
click at [1011, 318] on link "Automatisiere Produktpflege, Prozessoptimierung & Umsatzsteigerung dank Shopwar…" at bounding box center [999, 324] width 158 height 63
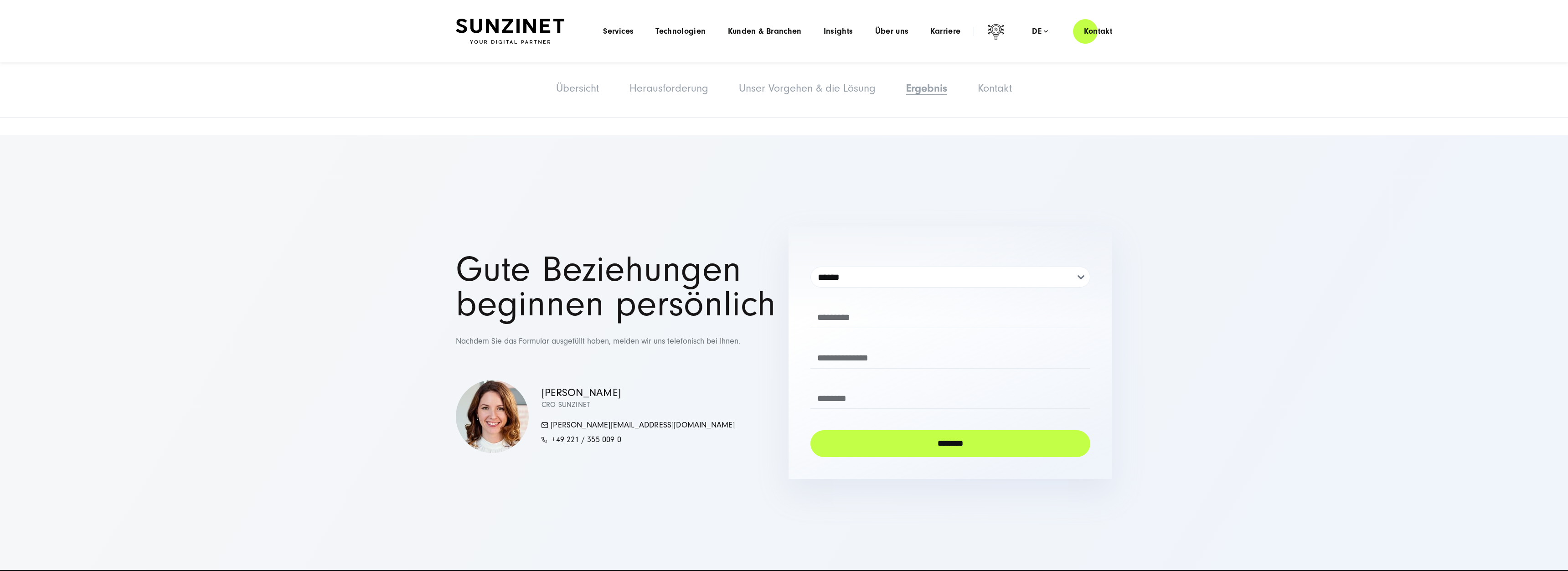
scroll to position [2137, 0]
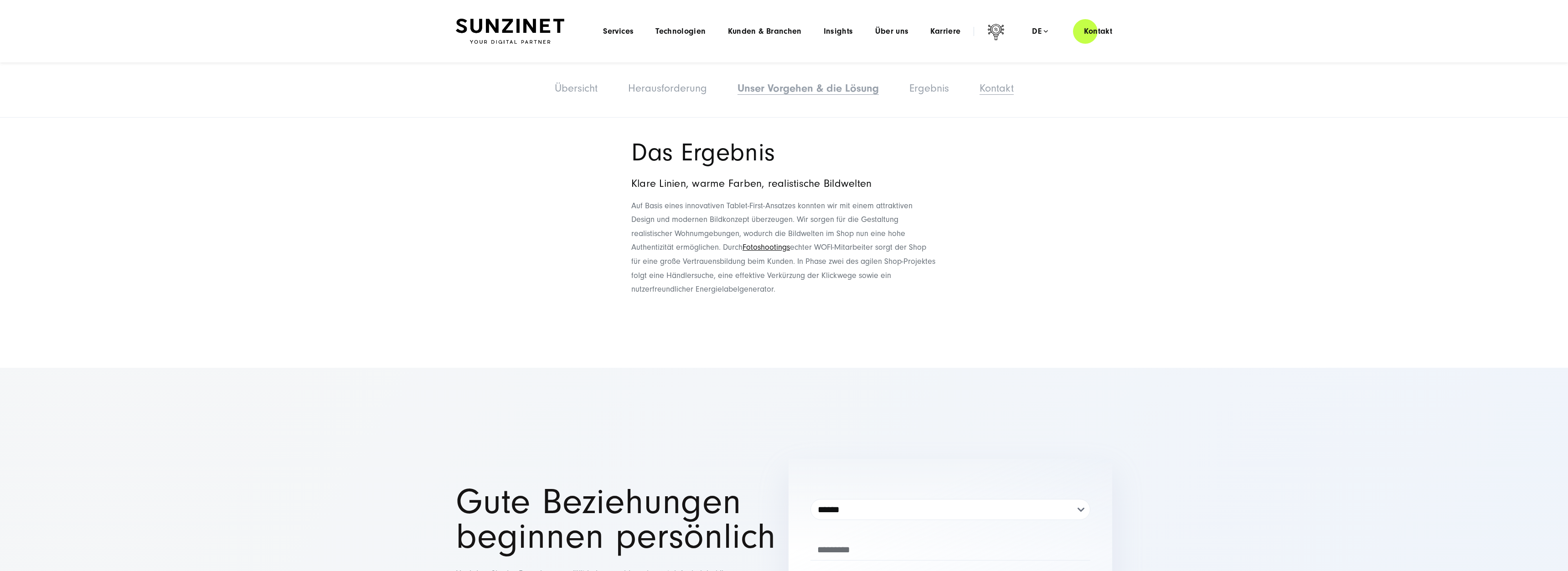
click at [996, 88] on link "Kontakt" at bounding box center [997, 88] width 35 height 13
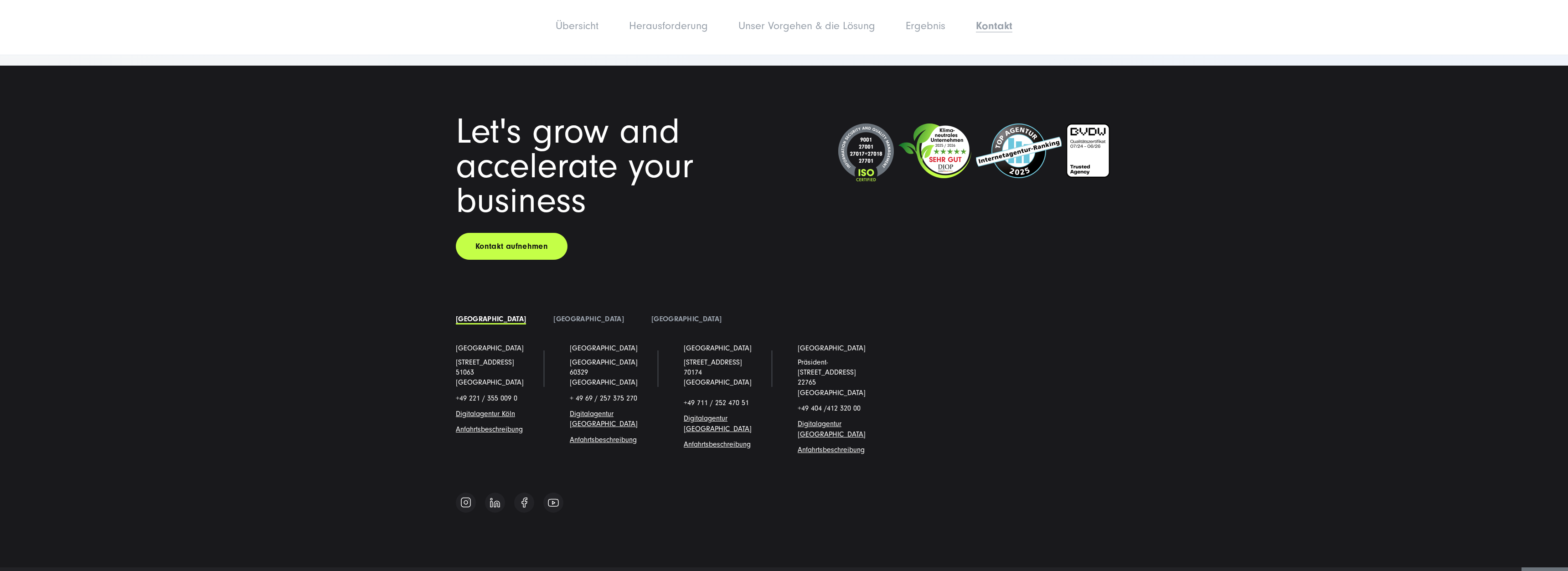
scroll to position [2896, 0]
